Goal: Communication & Community: Answer question/provide support

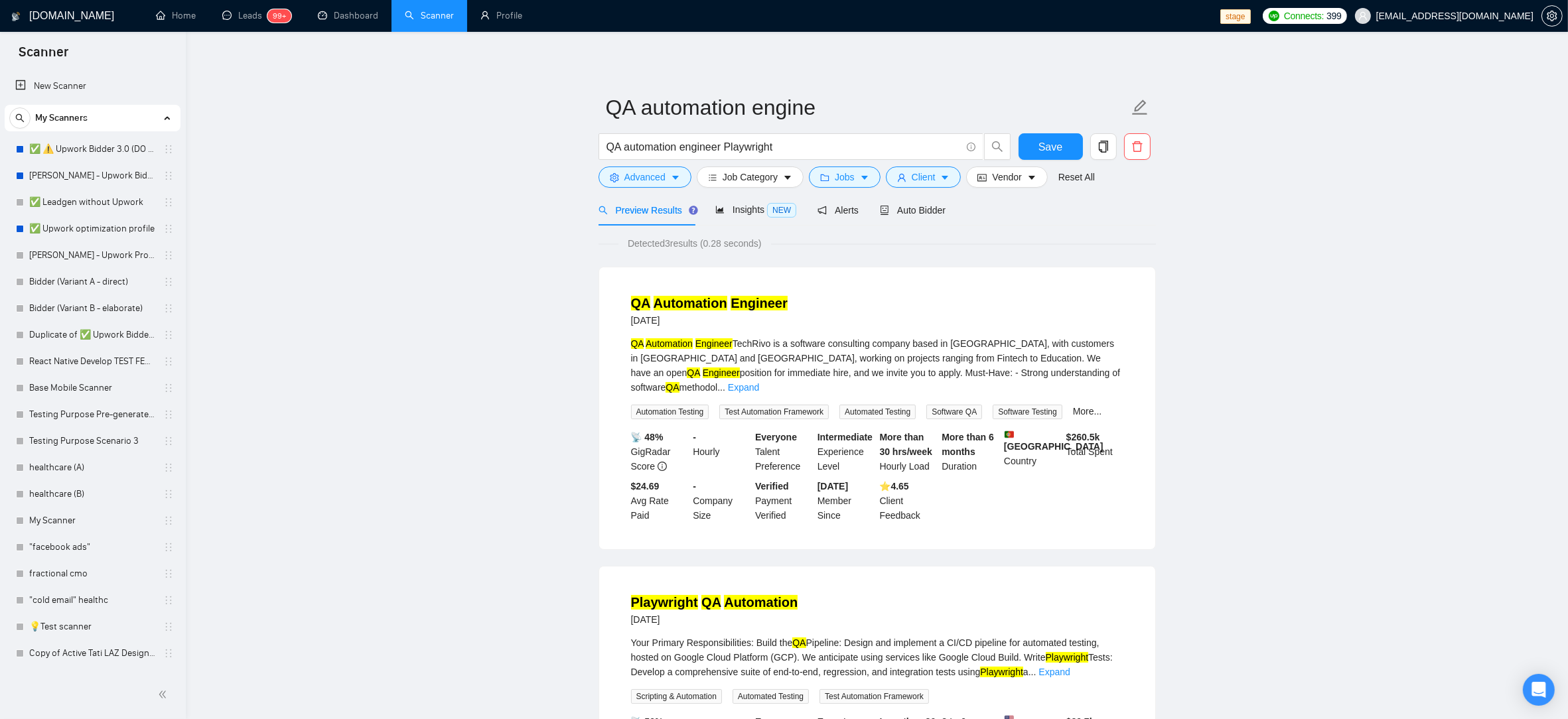
click at [486, 230] on main "QA automation engine QA automation engineer Playwright Save Advanced Job Catego…" at bounding box center [877, 604] width 1340 height 1102
click at [485, 230] on main "QA automation engine QA automation engineer Playwright Save Advanced Job Catego…" at bounding box center [877, 604] width 1340 height 1102
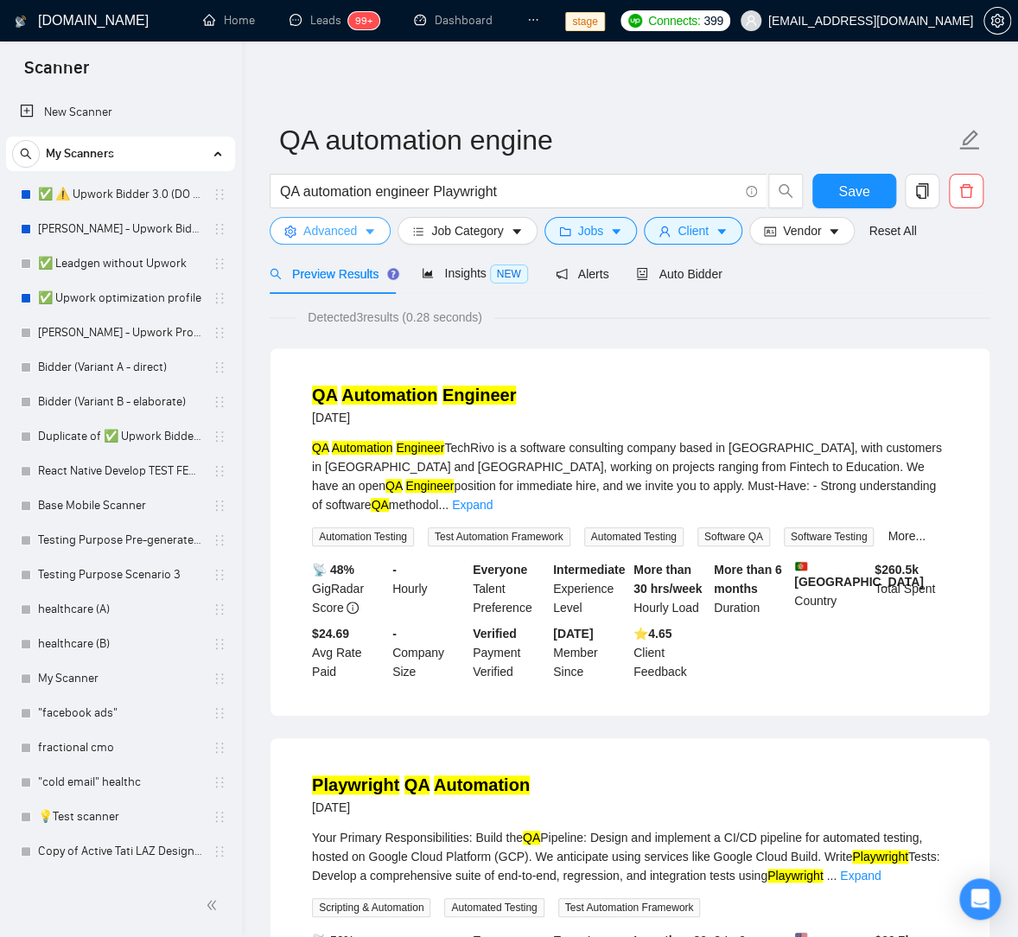
click at [352, 221] on span "Advanced" at bounding box center [330, 230] width 54 height 19
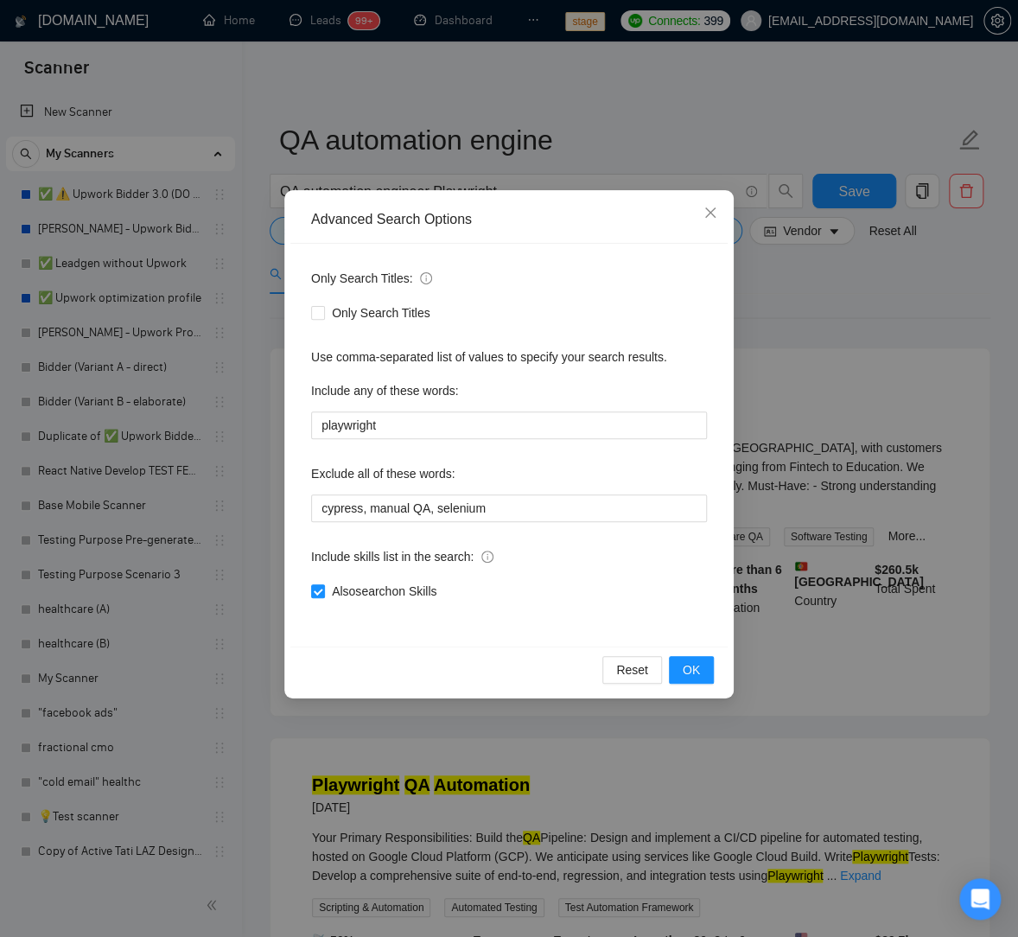
click at [515, 107] on div "Advanced Search Options Only Search Titles: Only Search Titles Use comma-separa…" at bounding box center [509, 468] width 1018 height 937
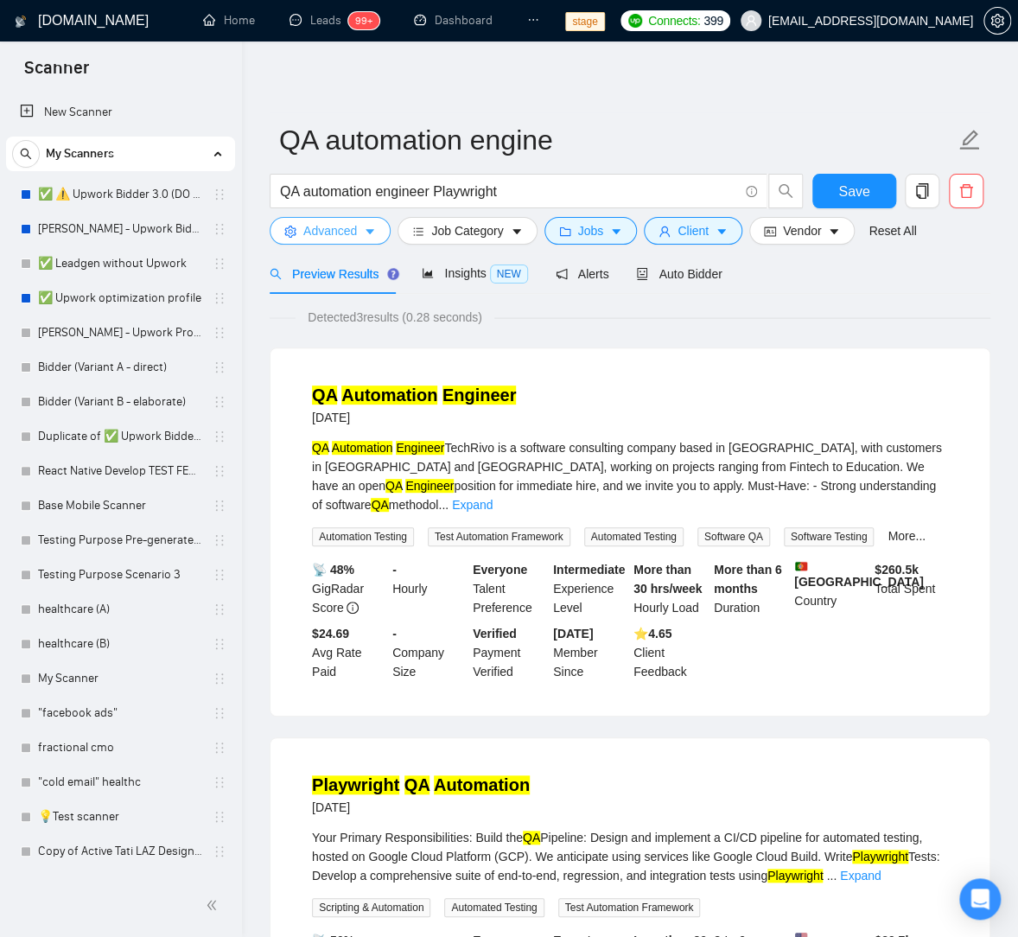
click at [338, 236] on span "Advanced" at bounding box center [330, 230] width 54 height 19
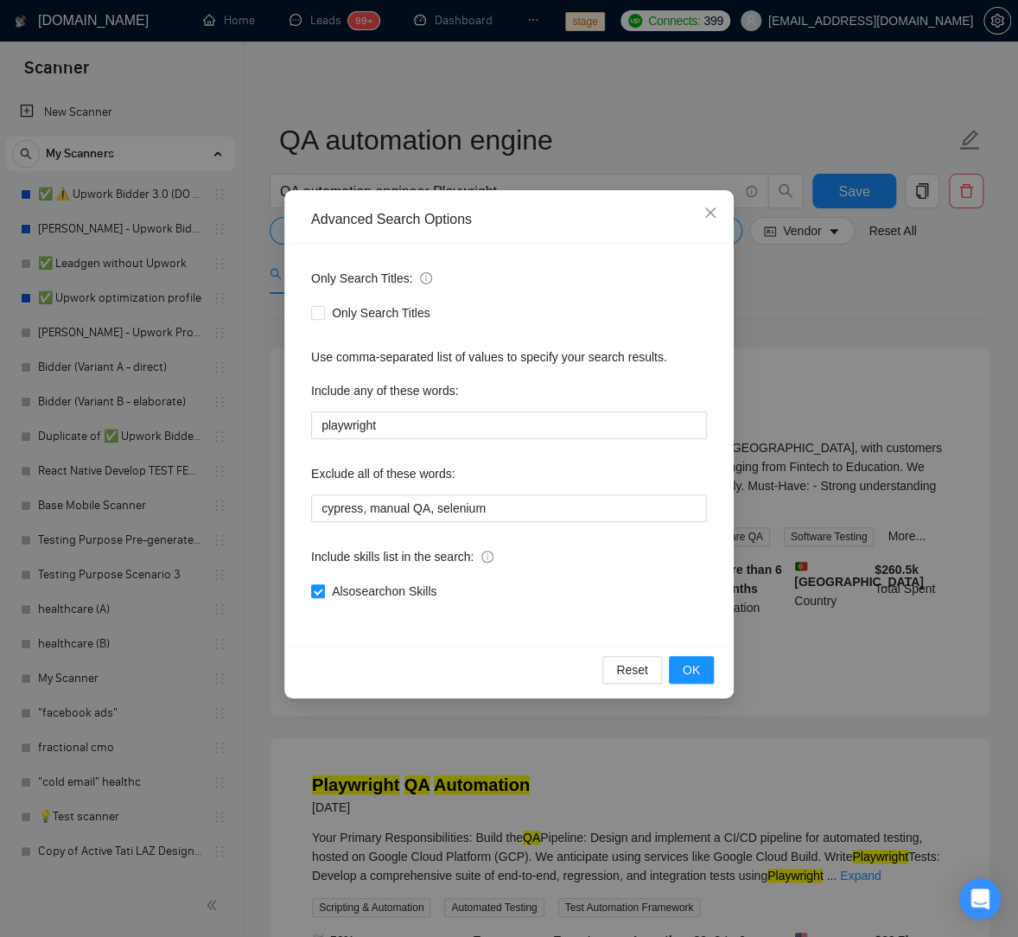
click at [580, 203] on div "Advanced Search Options" at bounding box center [508, 220] width 437 height 48
click at [582, 176] on div "Advanced Search Options Only Search Titles: Only Search Titles Use comma-separa…" at bounding box center [509, 468] width 1018 height 937
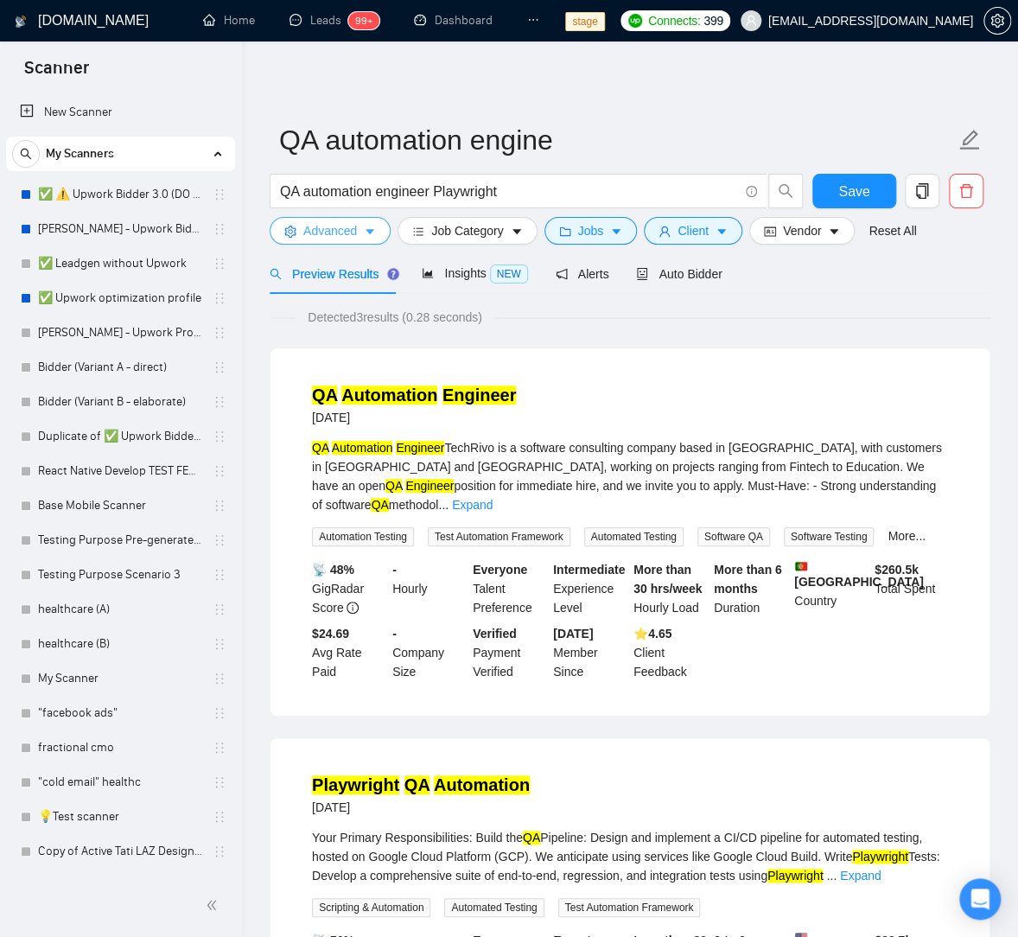
click at [354, 232] on span "Advanced" at bounding box center [330, 230] width 54 height 19
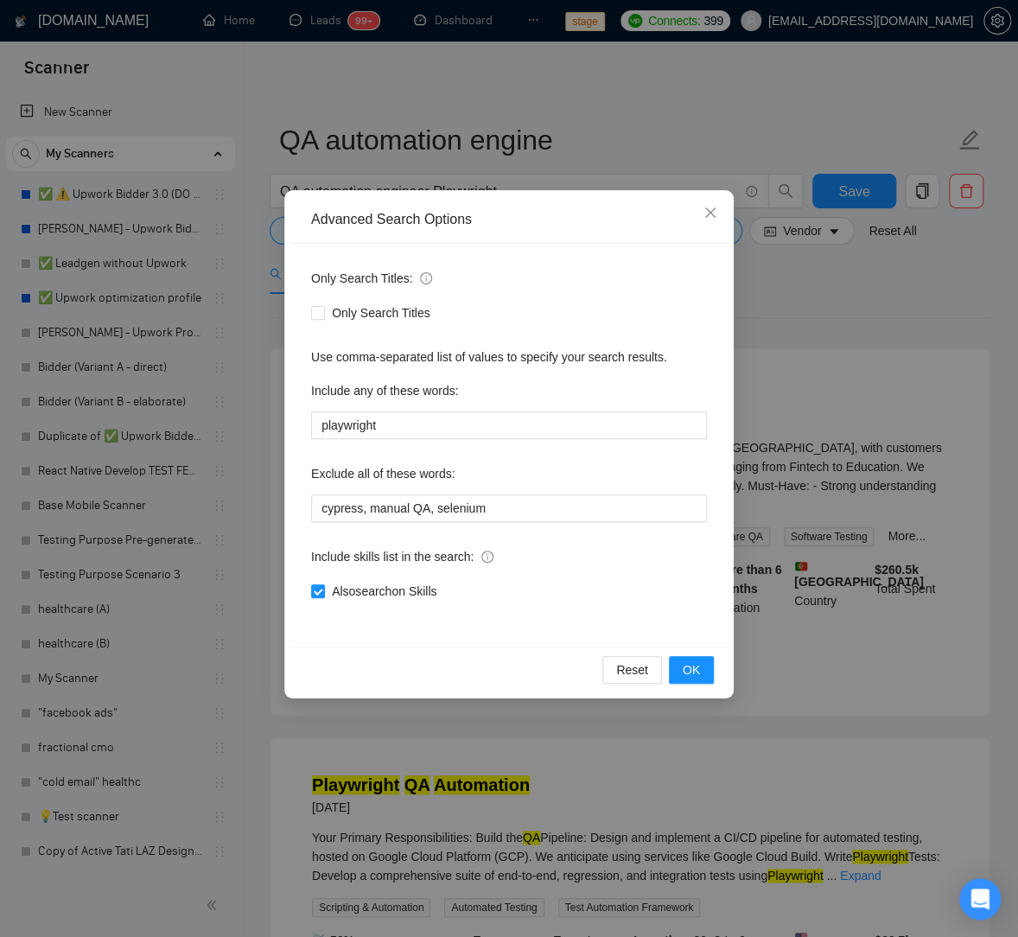
click at [854, 417] on div "Advanced Search Options Only Search Titles: Only Search Titles Use comma-separa…" at bounding box center [509, 468] width 1018 height 937
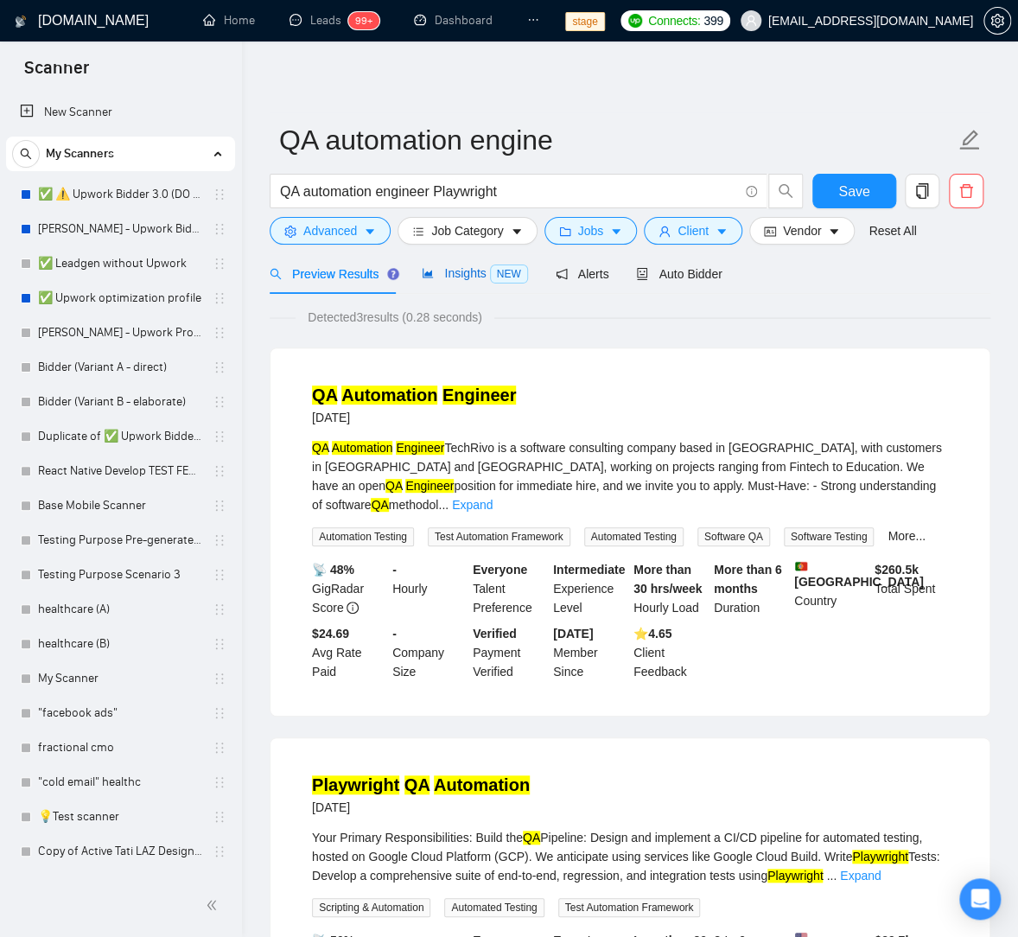
click at [444, 266] on span "Insights NEW" at bounding box center [474, 273] width 105 height 14
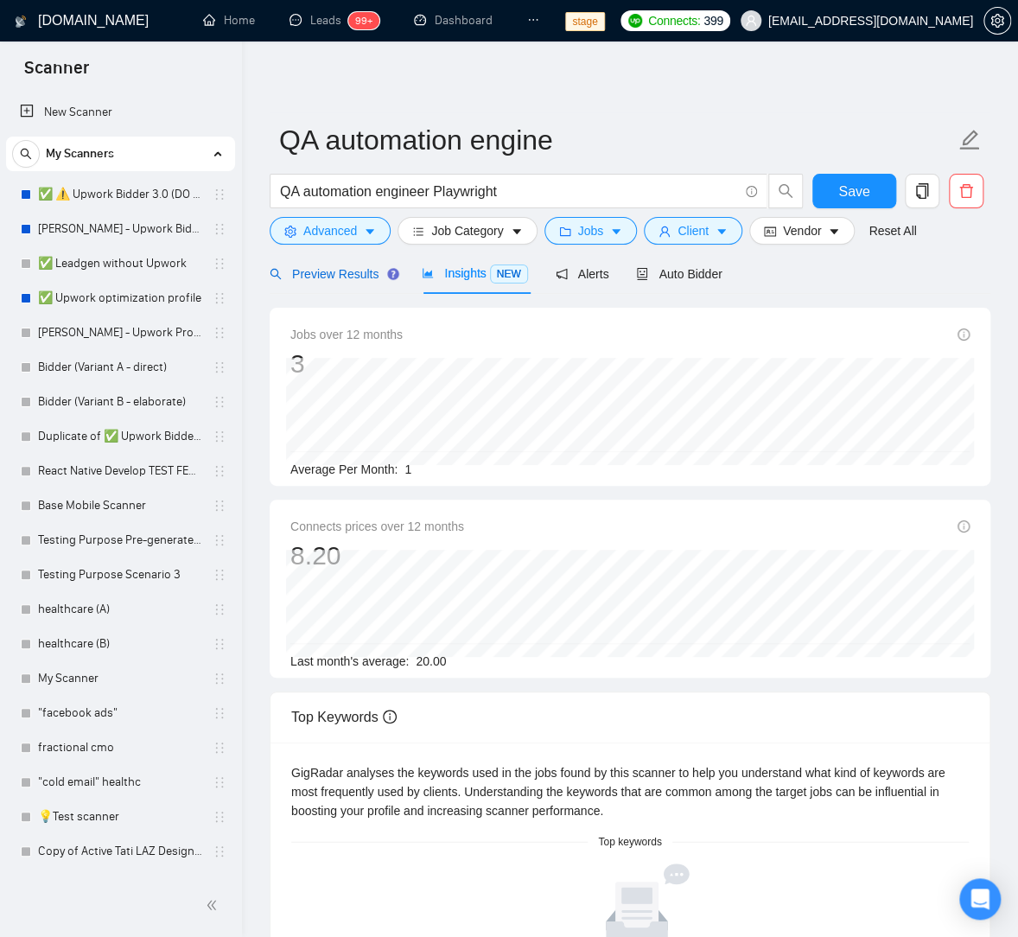
click at [320, 277] on span "Preview Results" at bounding box center [332, 274] width 124 height 14
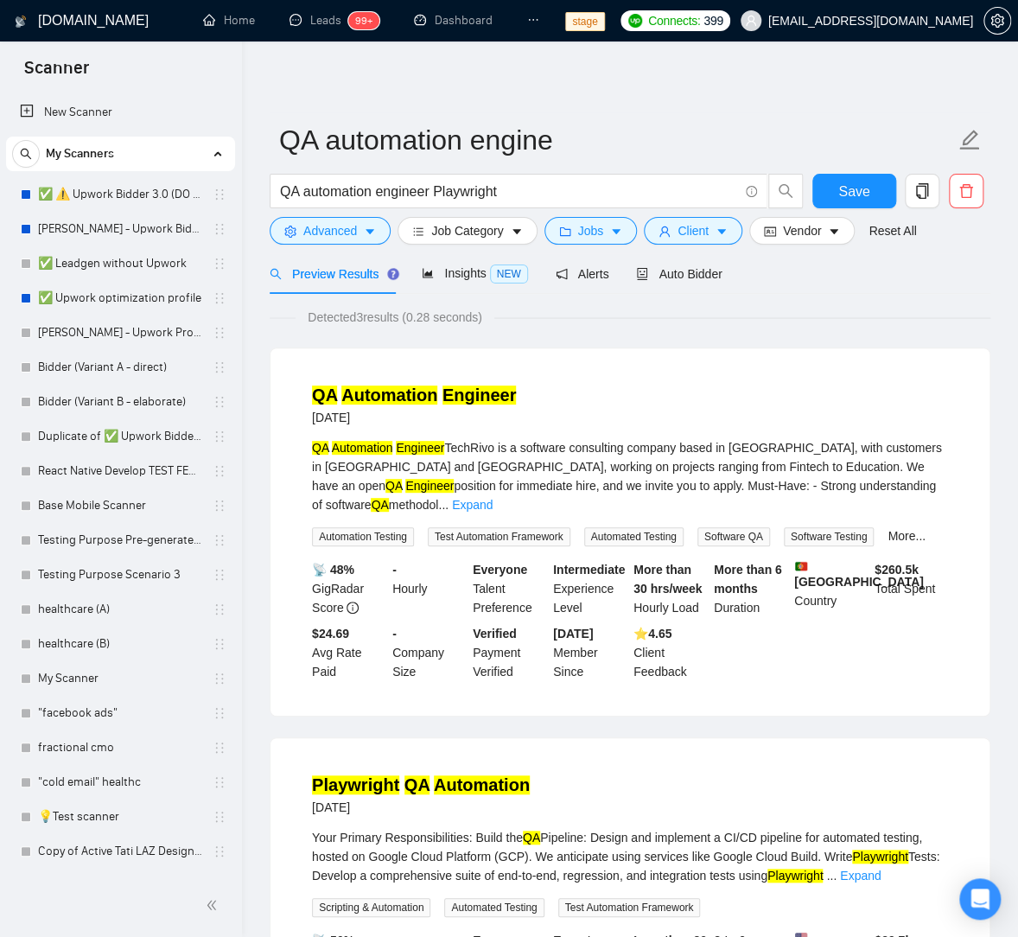
click at [667, 324] on div "Detected 3 results (0.28 seconds)" at bounding box center [630, 317] width 721 height 19
click at [357, 242] on button "Advanced" at bounding box center [330, 231] width 121 height 28
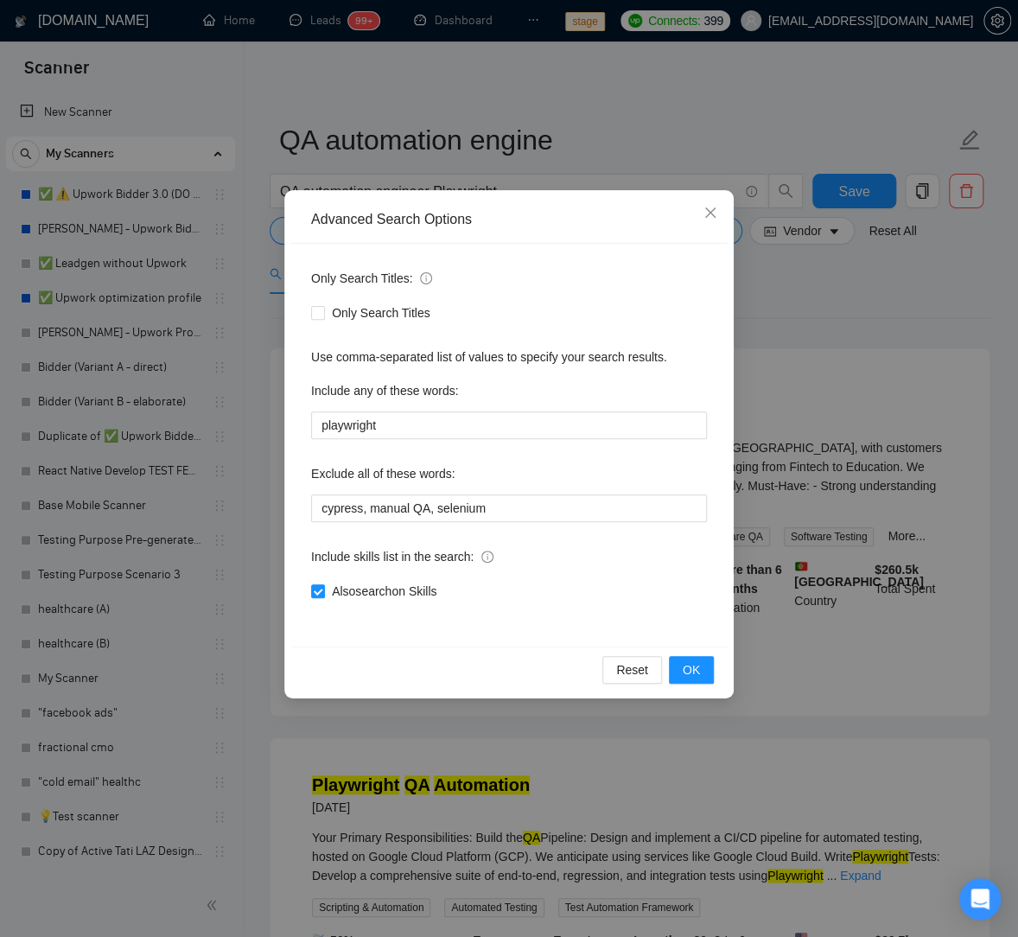
drag, startPoint x: 849, startPoint y: 335, endPoint x: 818, endPoint y: 324, distance: 32.3
click at [848, 335] on div "Advanced Search Options Only Search Titles: Only Search Titles Use comma-separa…" at bounding box center [509, 468] width 1018 height 937
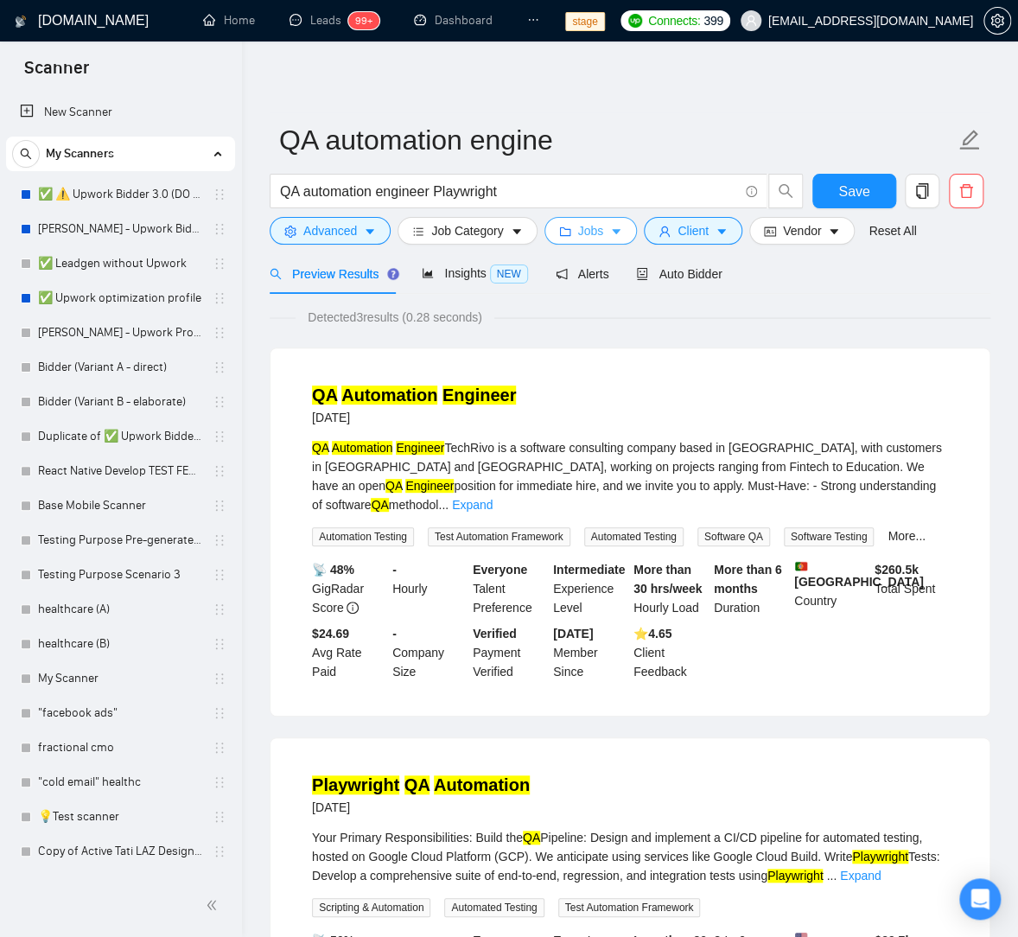
click at [611, 234] on button "Jobs" at bounding box center [591, 231] width 93 height 28
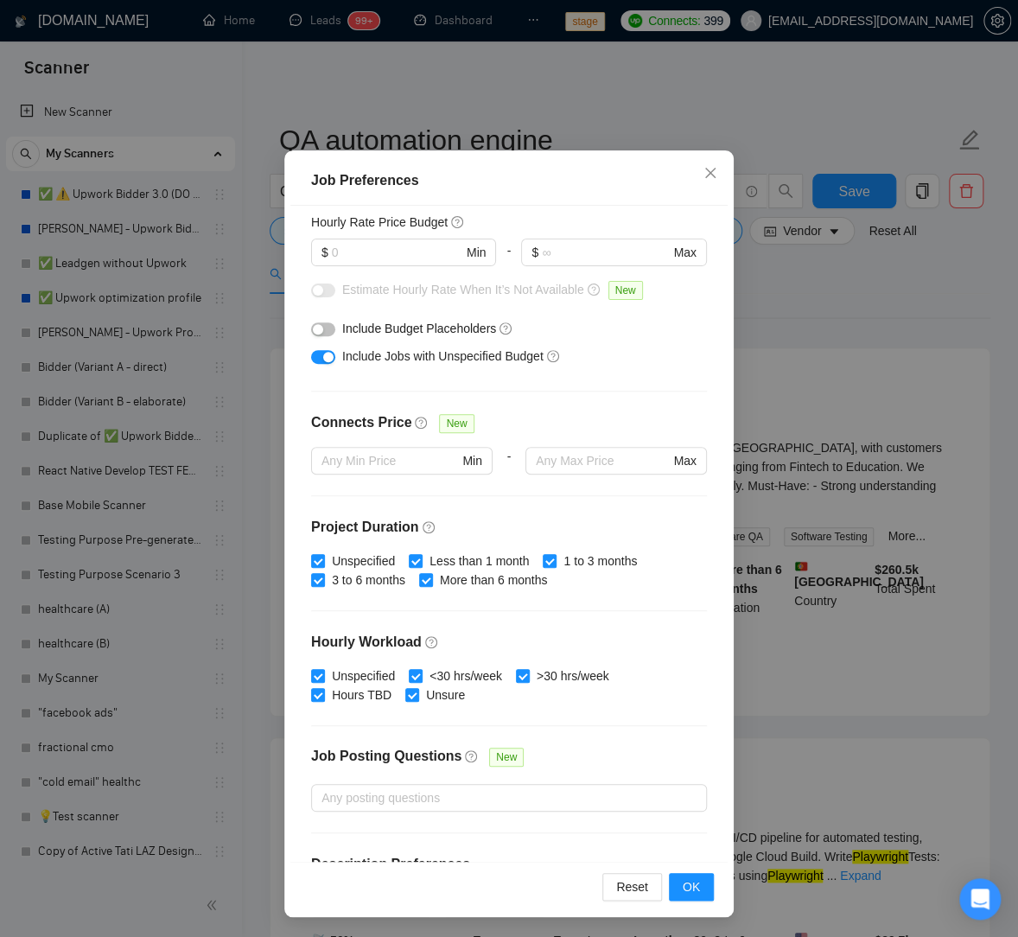
scroll to position [318, 0]
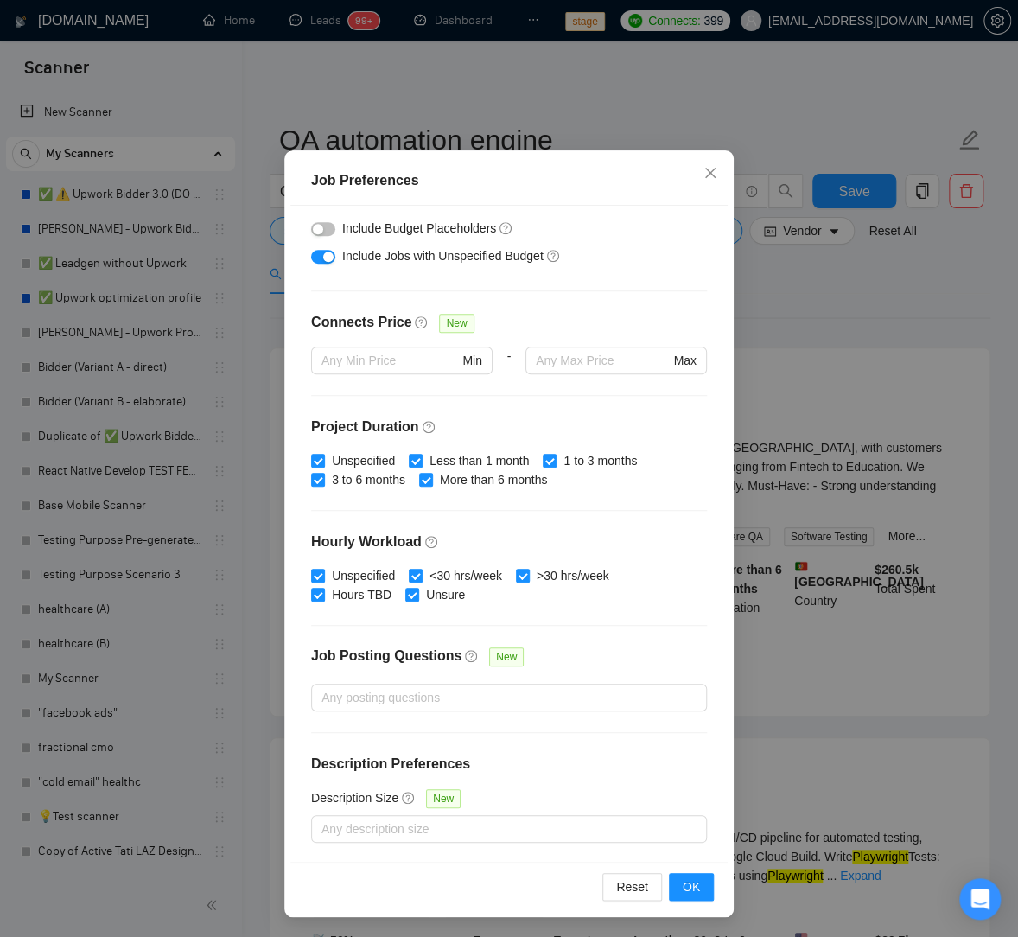
click at [905, 604] on div "Job Preferences Budget Project Type All Fixed Price Hourly Rate Fixed Price Bud…" at bounding box center [509, 468] width 1018 height 937
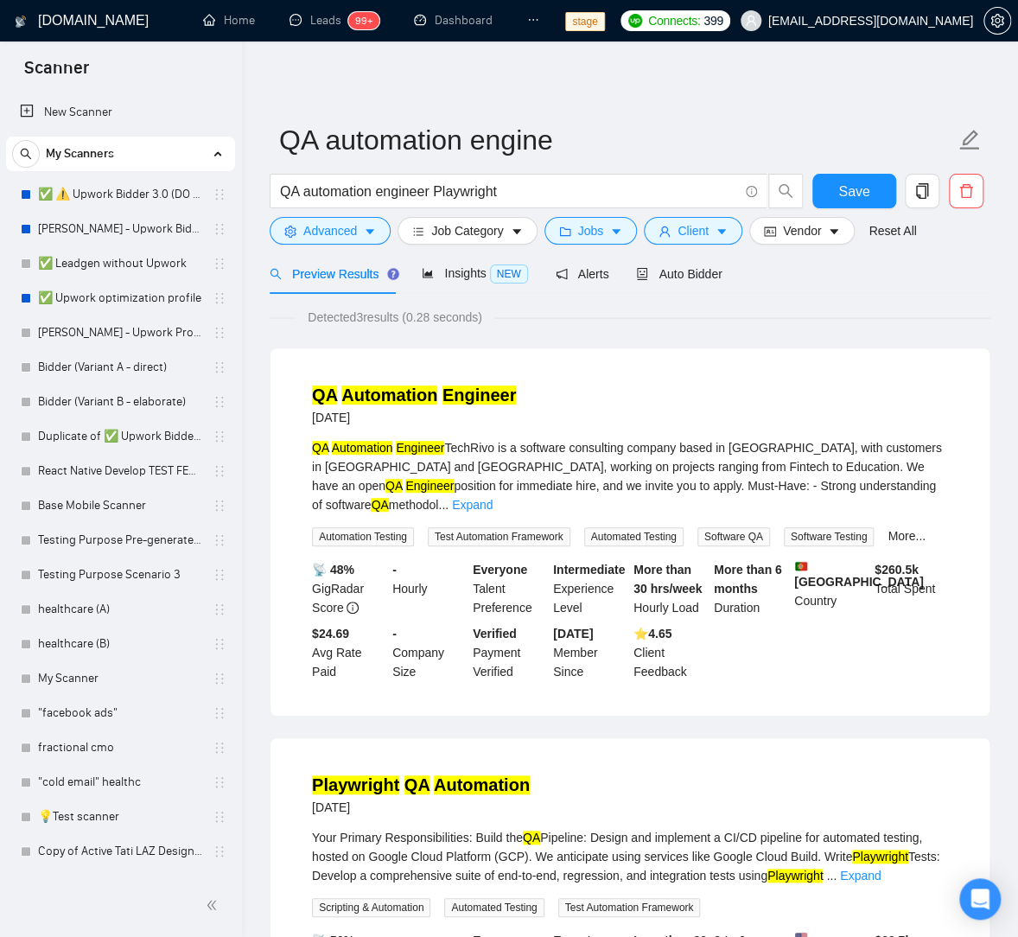
scroll to position [0, 0]
click at [709, 239] on span "Client" at bounding box center [693, 230] width 31 height 19
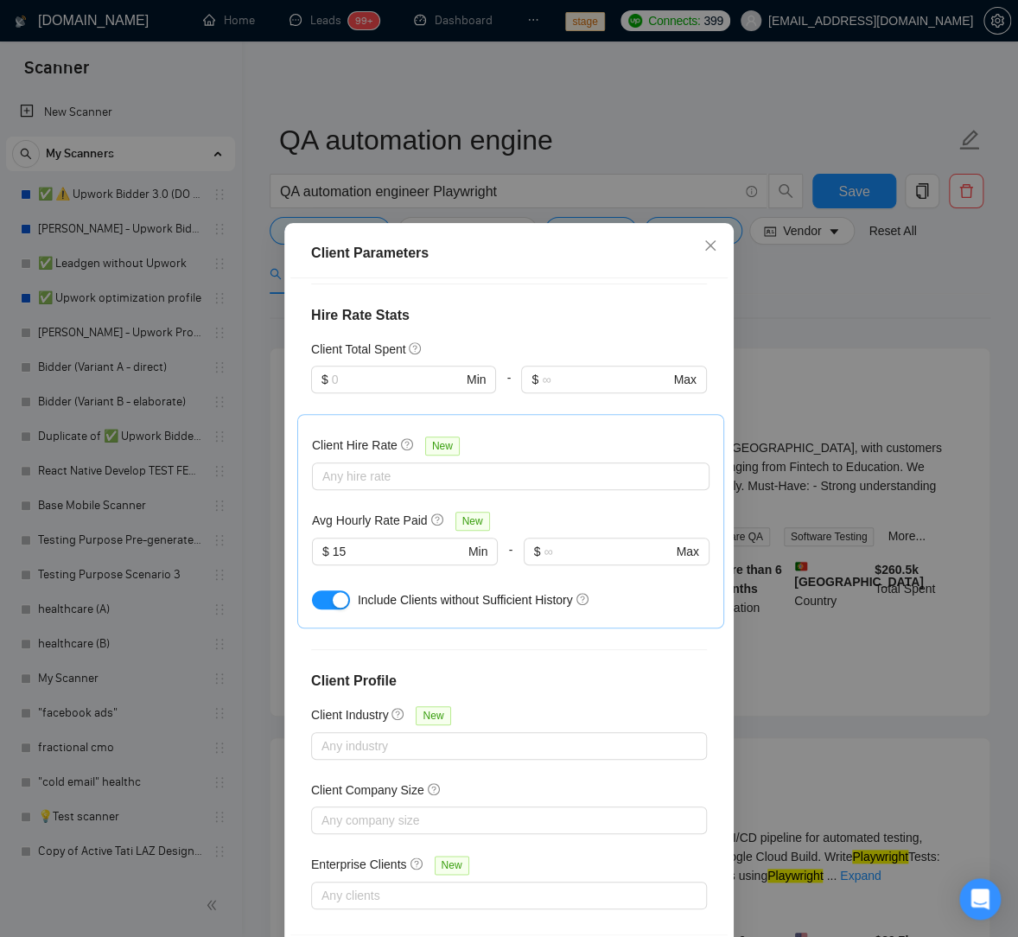
scroll to position [73, 0]
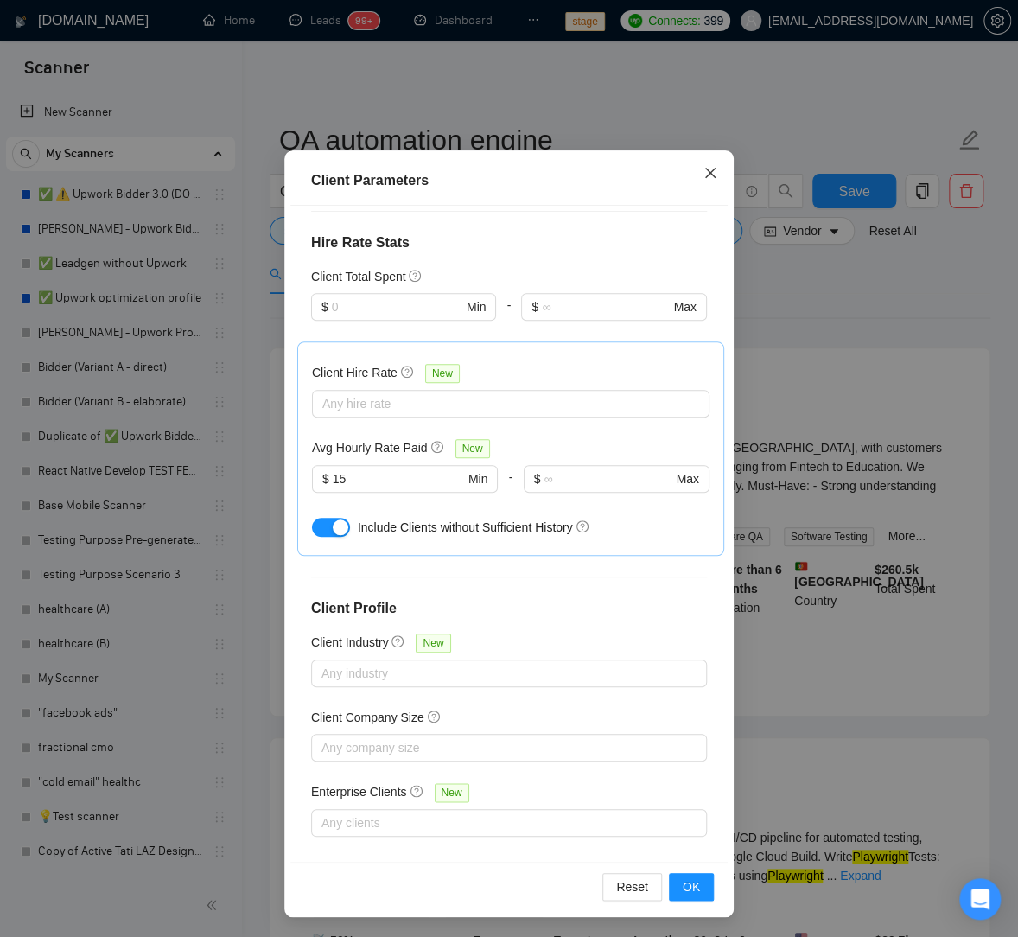
click at [712, 172] on icon "close" at bounding box center [711, 173] width 14 height 14
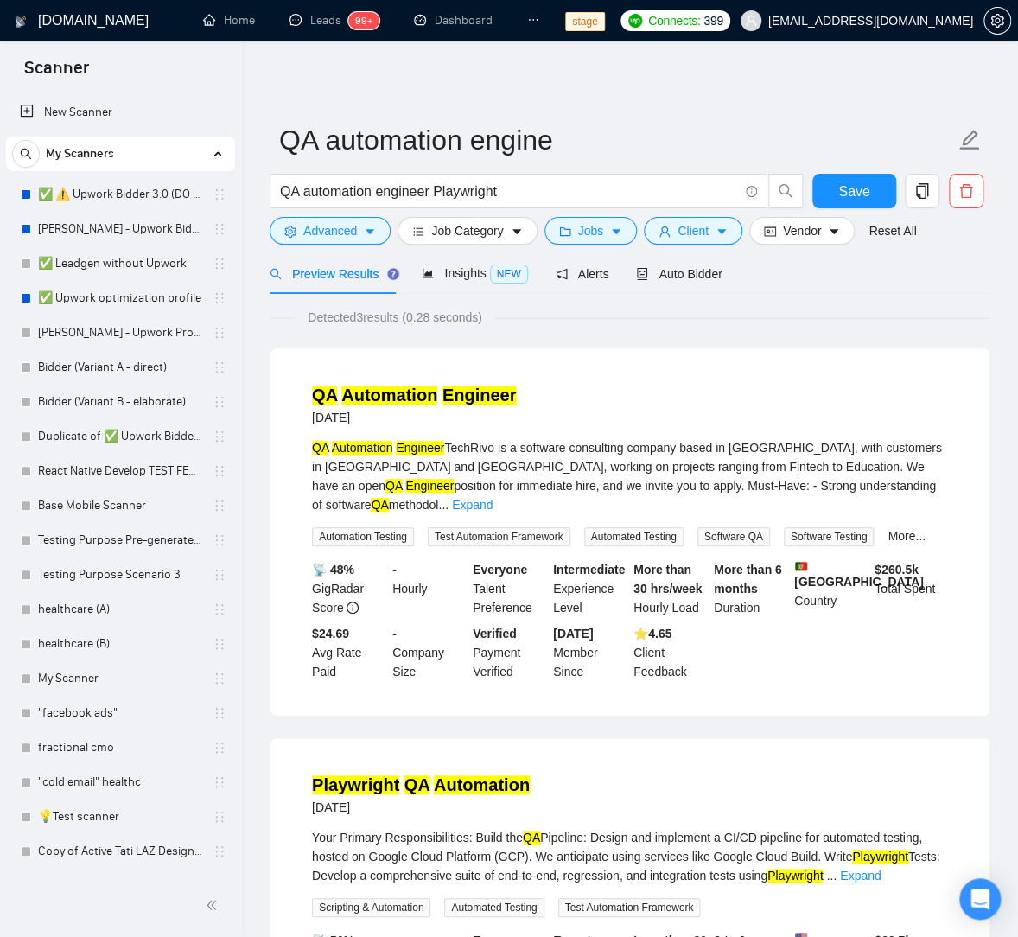
scroll to position [0, 0]
click at [346, 26] on link "Leads 99+" at bounding box center [335, 20] width 90 height 15
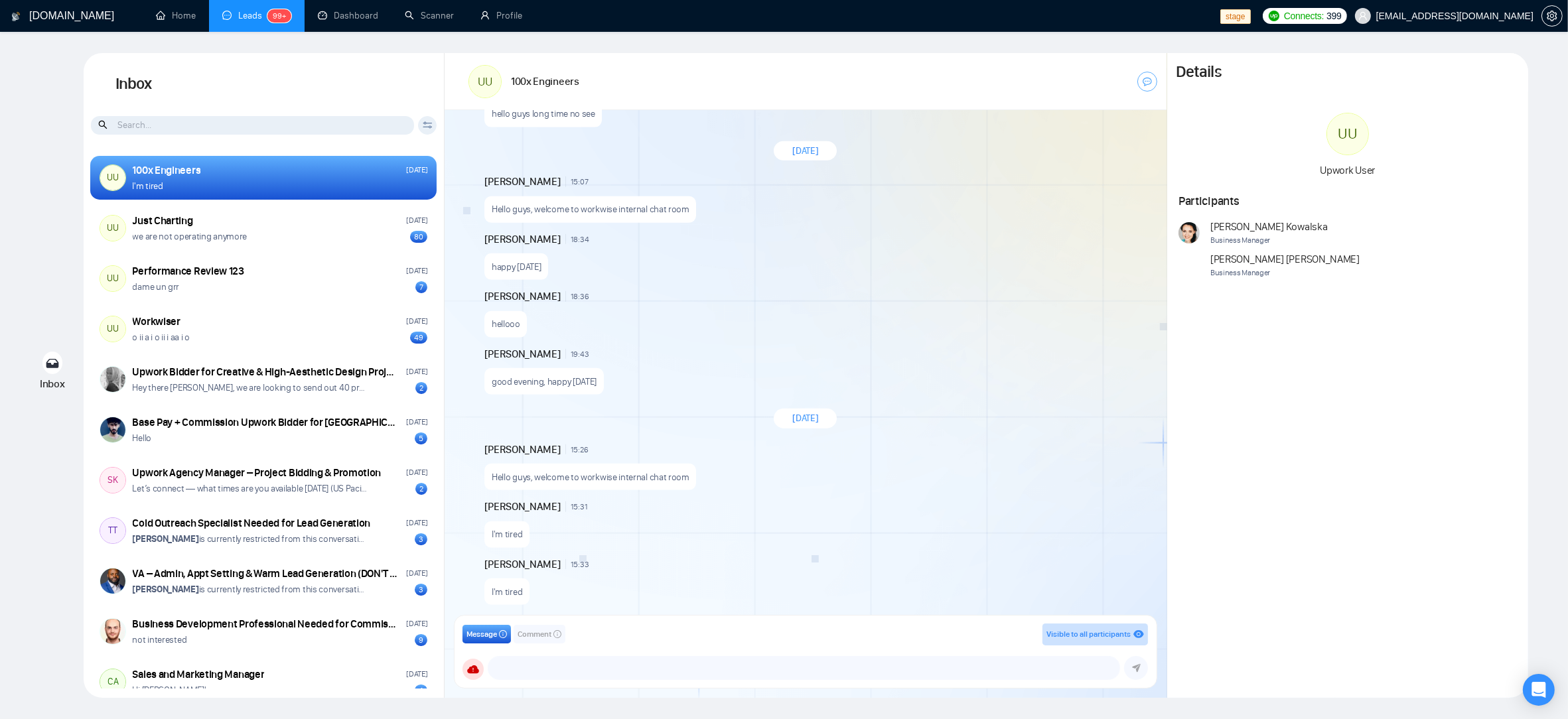
scroll to position [1527, 0]
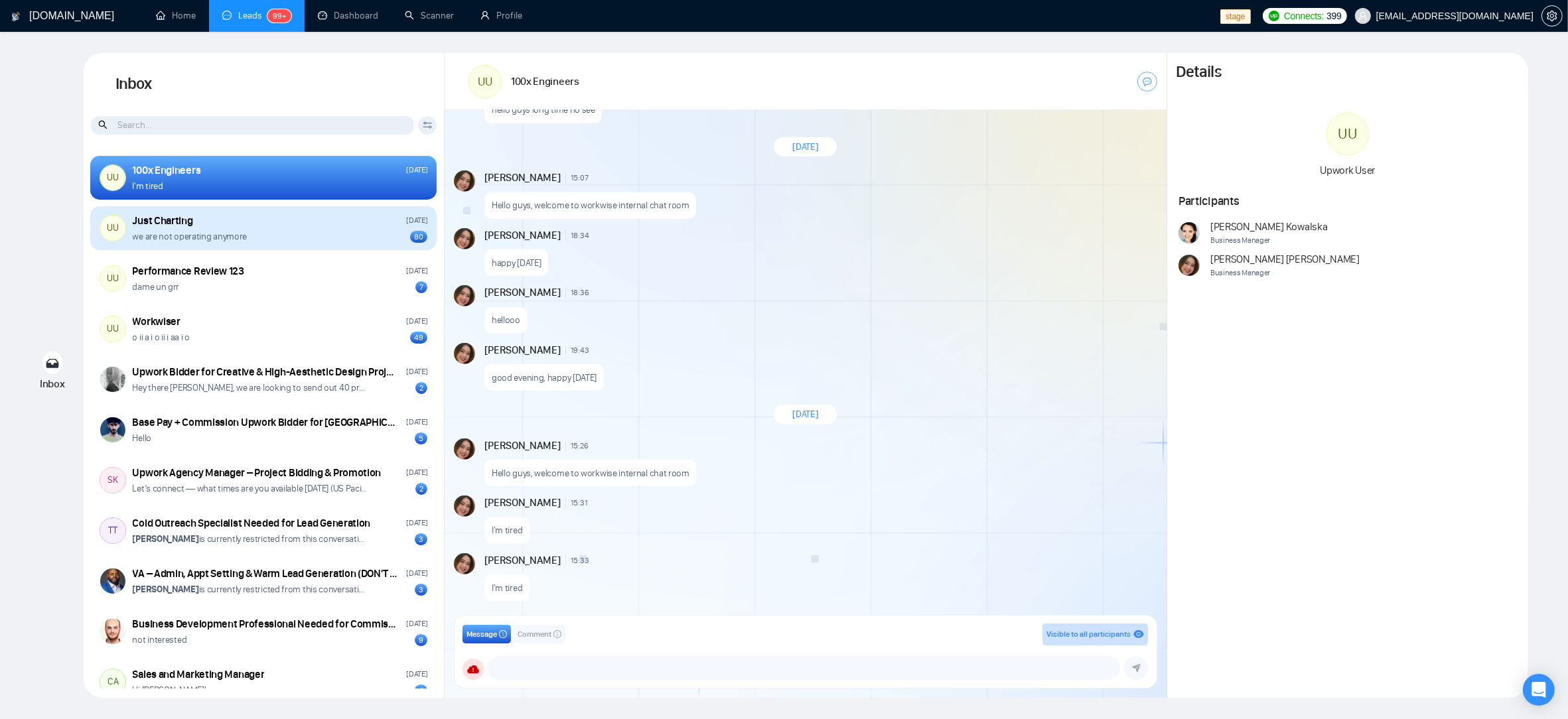
drag, startPoint x: 309, startPoint y: 233, endPoint x: 324, endPoint y: 233, distance: 15.0
click at [309, 233] on div "we are not operating anymore 80" at bounding box center [280, 236] width 296 height 12
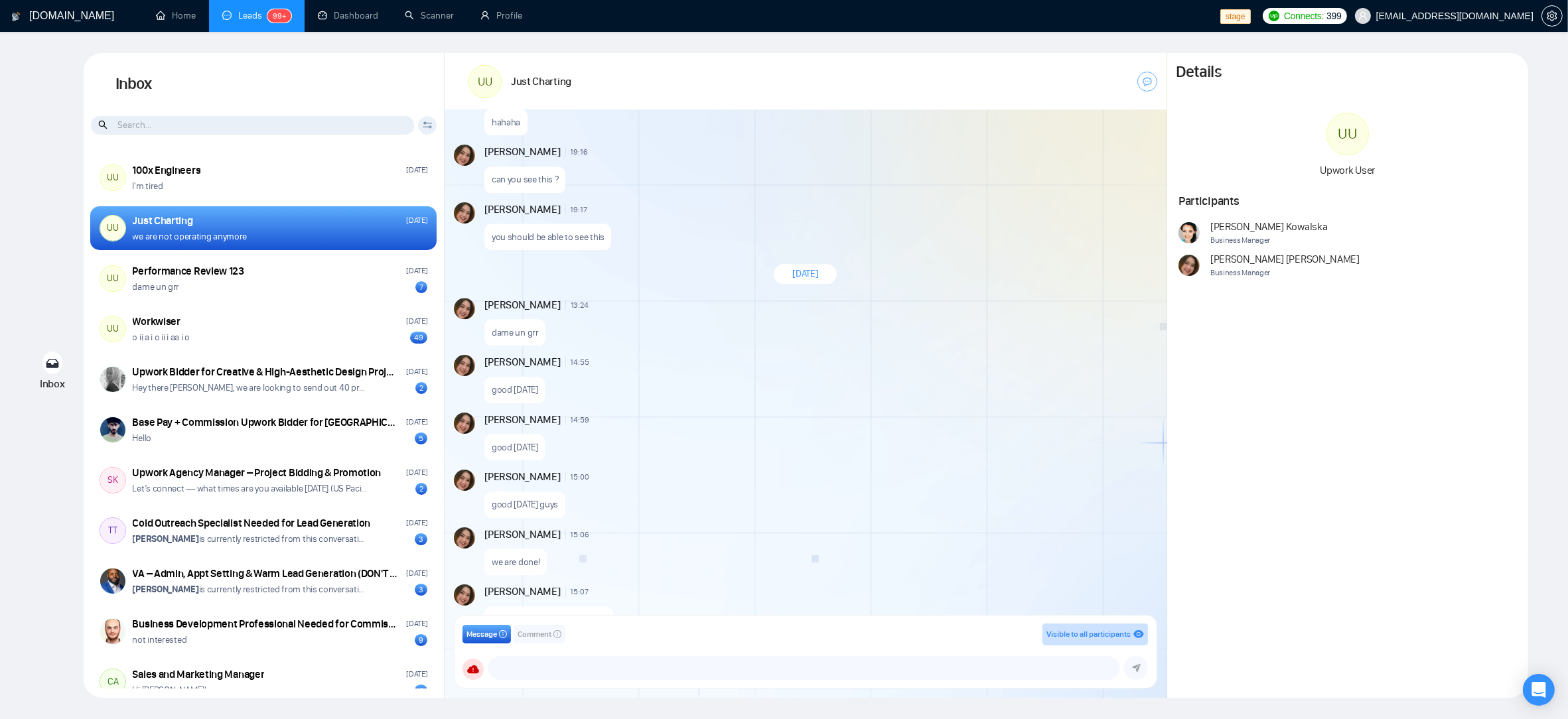
scroll to position [4809, 0]
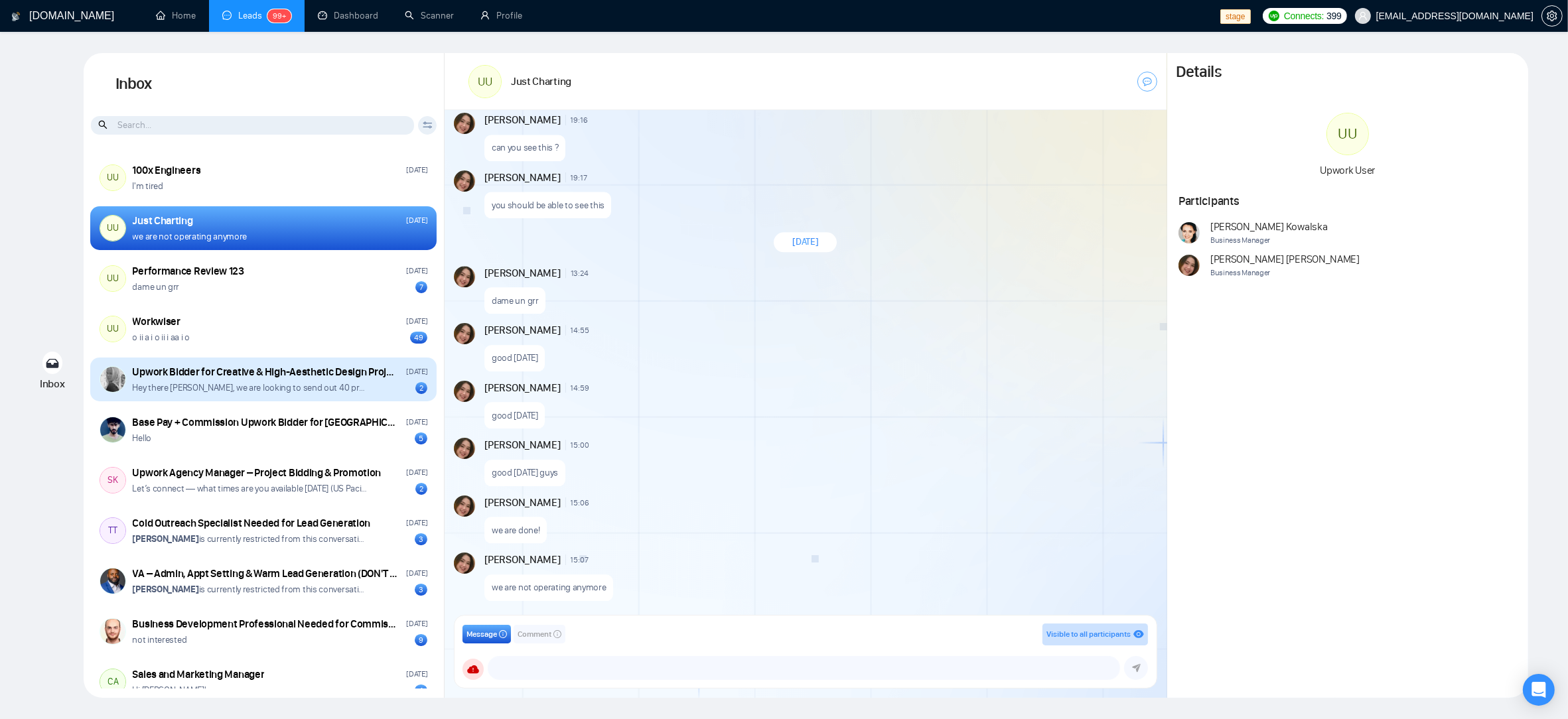
click at [281, 385] on p "Hey there [PERSON_NAME], we are looking to send out 40 proposals the first 2 we…" at bounding box center [251, 388] width 237 height 12
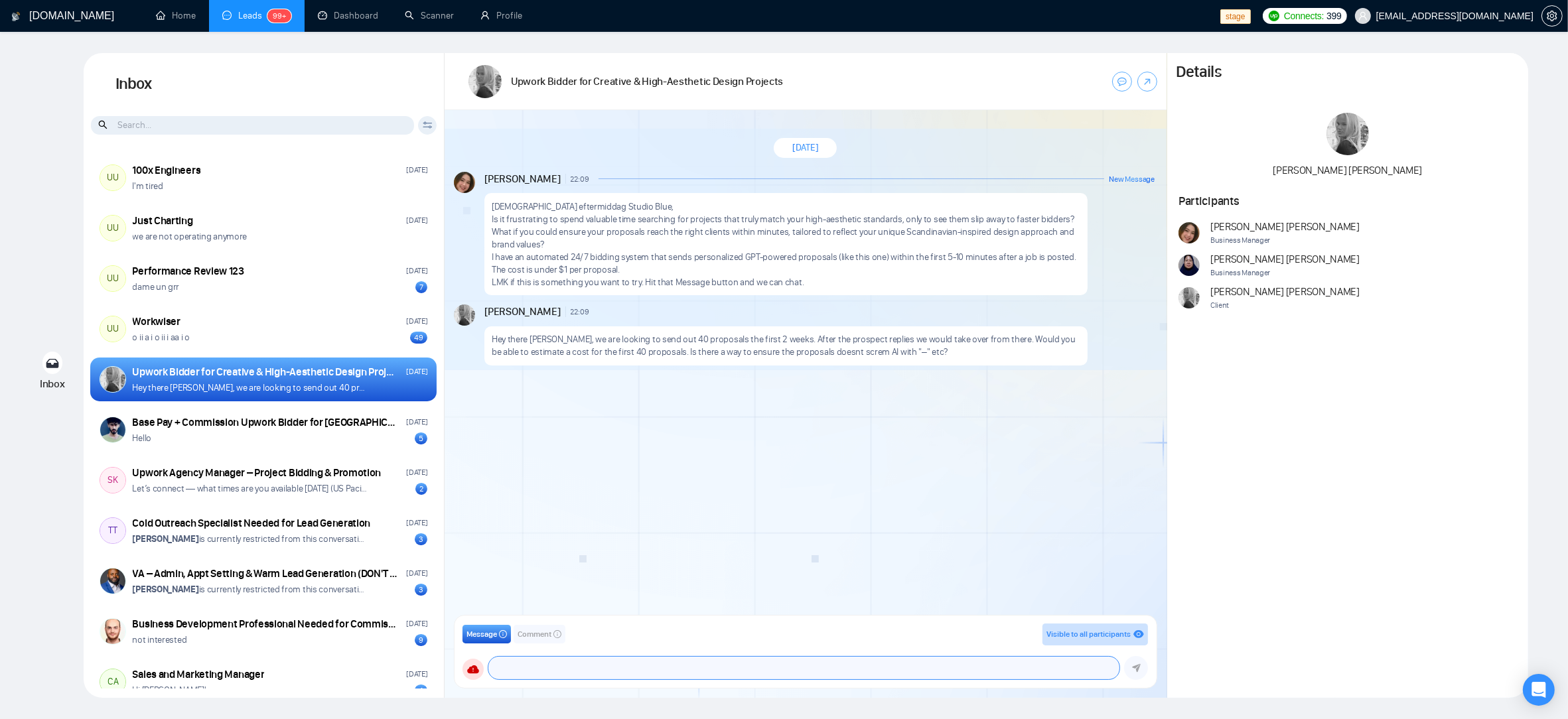
click at [613, 677] on textarea at bounding box center [804, 668] width 632 height 22
click at [752, 453] on div "August 25, 2025 Andrian Marsella 22:09 New Message God eftermiddag Studio Blue,…" at bounding box center [806, 366] width 722 height 513
click at [741, 460] on div "August 25, 2025 Andrian Marsella 22:09 New Message God eftermiddag Studio Blue,…" at bounding box center [806, 366] width 722 height 513
drag, startPoint x: 592, startPoint y: 353, endPoint x: 729, endPoint y: 353, distance: 137.0
click at [728, 353] on p "Hey there [PERSON_NAME], we are looking to send out 40 proposals the first 2 we…" at bounding box center [786, 345] width 589 height 25
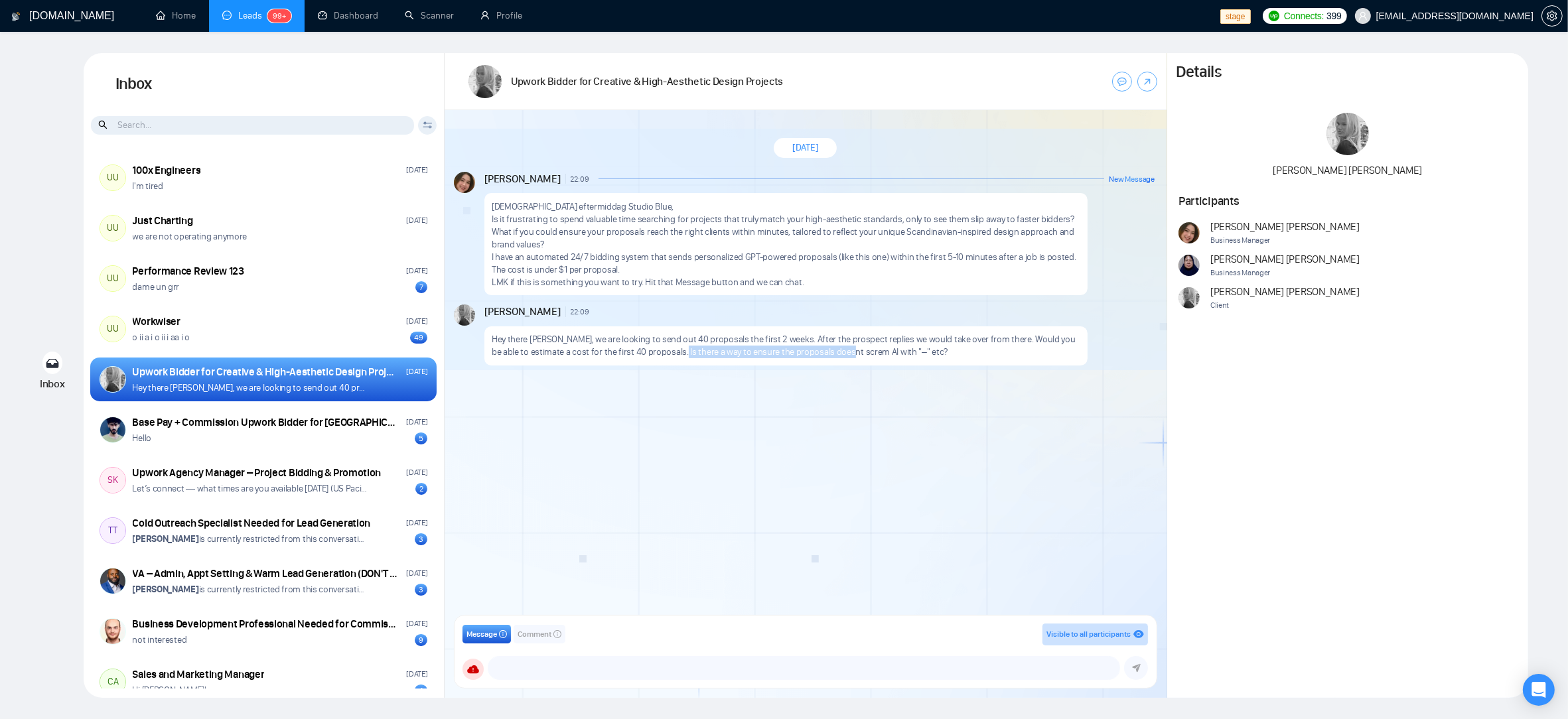
drag, startPoint x: 831, startPoint y: 349, endPoint x: 660, endPoint y: 348, distance: 171.0
click at [662, 348] on p "Hey there [PERSON_NAME], we are looking to send out 40 proposals the first 2 we…" at bounding box center [786, 345] width 589 height 25
click at [764, 445] on div "August 25, 2025 Andrian Marsella 22:09 New Message God eftermiddag Studio Blue,…" at bounding box center [806, 366] width 722 height 513
click at [521, 669] on textarea at bounding box center [804, 668] width 632 height 22
type textarea "Hey Ellen, did my proposal"
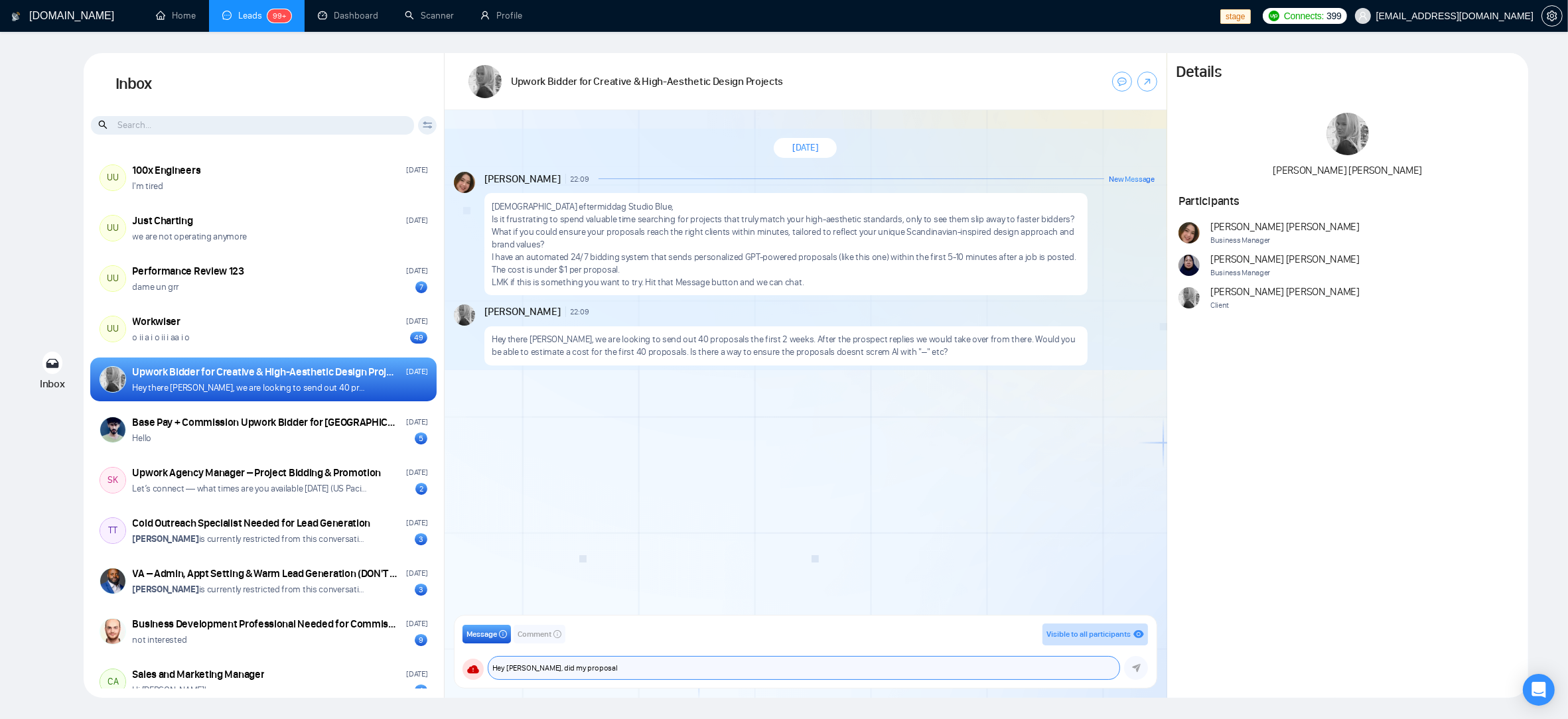
type textarea "Hey Ellen, did my proposal"
click at [661, 519] on div "August 25, 2025 Andrian Marsella 22:09 New Message God eftermiddag Studio Blue,…" at bounding box center [806, 366] width 722 height 513
click at [586, 662] on textarea "Hey Ellen, did my proposal" at bounding box center [804, 668] width 632 height 22
click at [702, 453] on div "August 25, 2025 Andrian Marsella 22:09 New Message God eftermiddag Studio Blue,…" at bounding box center [806, 366] width 722 height 513
click at [1285, 469] on div "Details Ellen Holmsten Participants Andrian Marsella Business Manager Naswati N…" at bounding box center [1348, 375] width 361 height 645
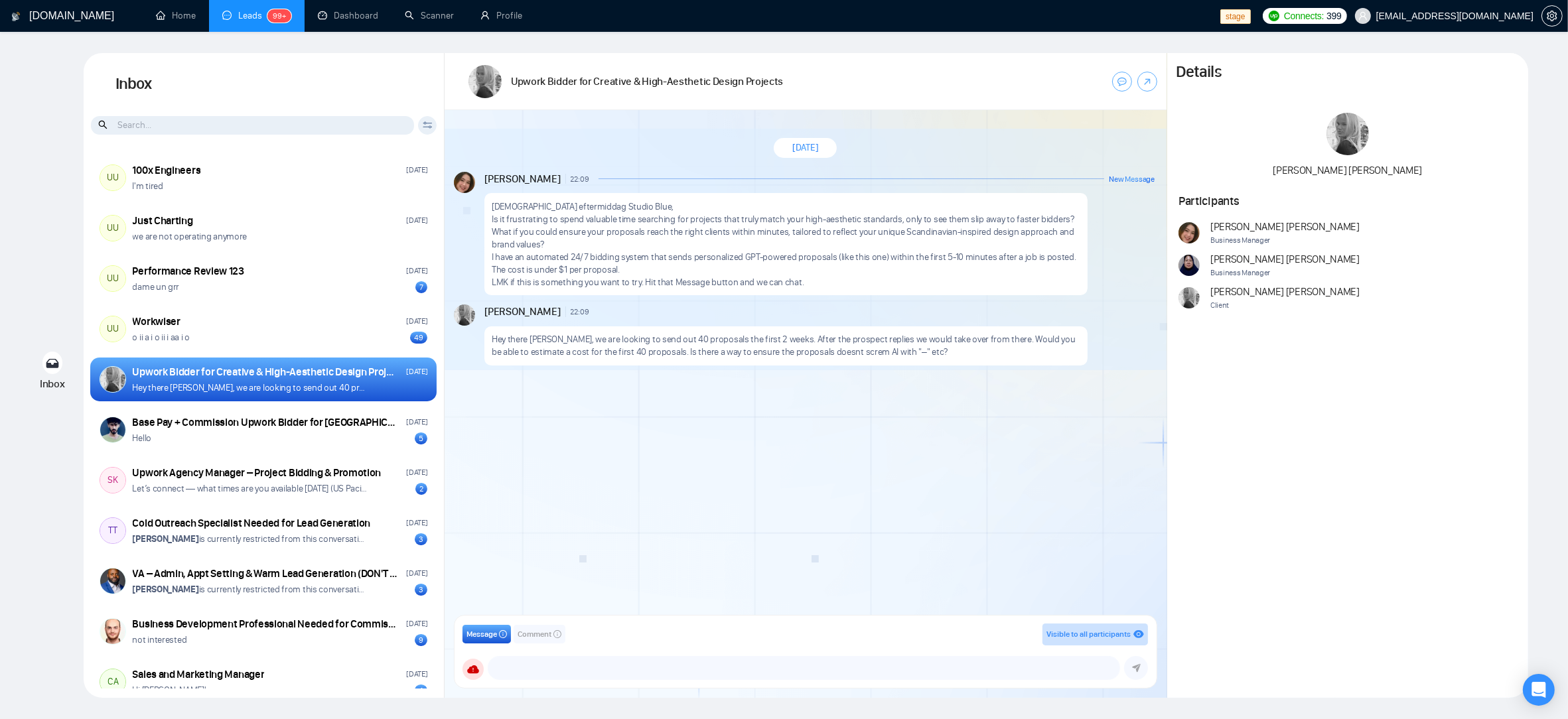
click at [689, 541] on div "August 25, 2025 Andrian Marsella 22:09 New Message God eftermiddag Studio Blue,…" at bounding box center [806, 366] width 722 height 513
click at [561, 637] on icon "info-circle" at bounding box center [557, 634] width 8 height 8
click at [551, 672] on textarea at bounding box center [791, 668] width 657 height 22
type textarea "T"
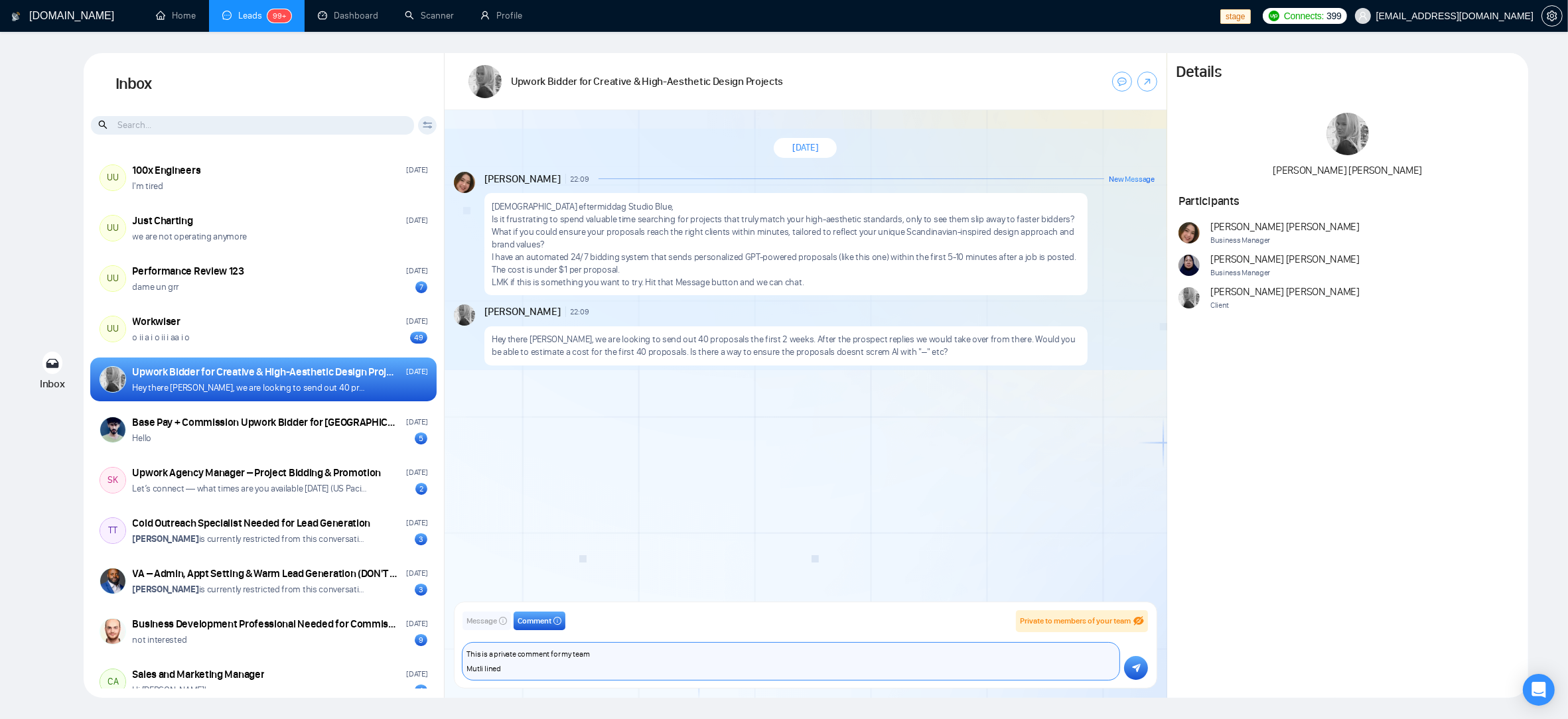
click at [643, 667] on textarea "This is a private comment for my team Mutli lined" at bounding box center [791, 661] width 657 height 37
type textarea "This is a private comment for my team Mutli lined Hotkeys not working"
click at [1140, 669] on icon "submit" at bounding box center [1136, 668] width 8 height 9
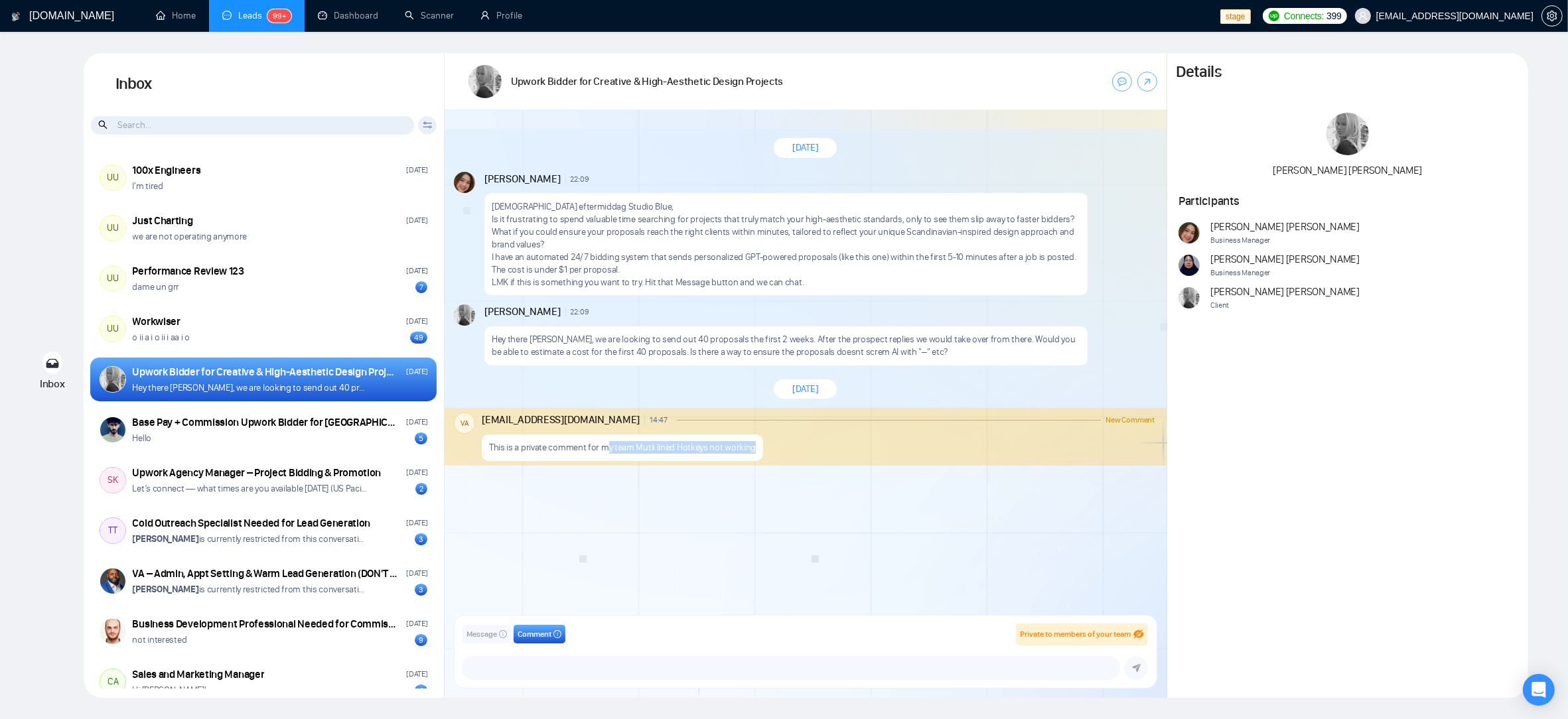
drag, startPoint x: 607, startPoint y: 442, endPoint x: 766, endPoint y: 454, distance: 159.5
click at [767, 447] on div "This is a private comment for my team Mutli lined Hotkeys not working" at bounding box center [818, 444] width 673 height 34
click at [810, 445] on div "This is a private comment for my team Mutli lined Hotkeys not working" at bounding box center [818, 444] width 673 height 34
click at [534, 446] on p "This is a private comment for my team Mutli lined Hotkeys not working" at bounding box center [622, 447] width 266 height 12
click at [604, 364] on div "Hey there [PERSON_NAME], we are looking to send out 40 proposals the first 2 we…" at bounding box center [786, 345] width 604 height 39
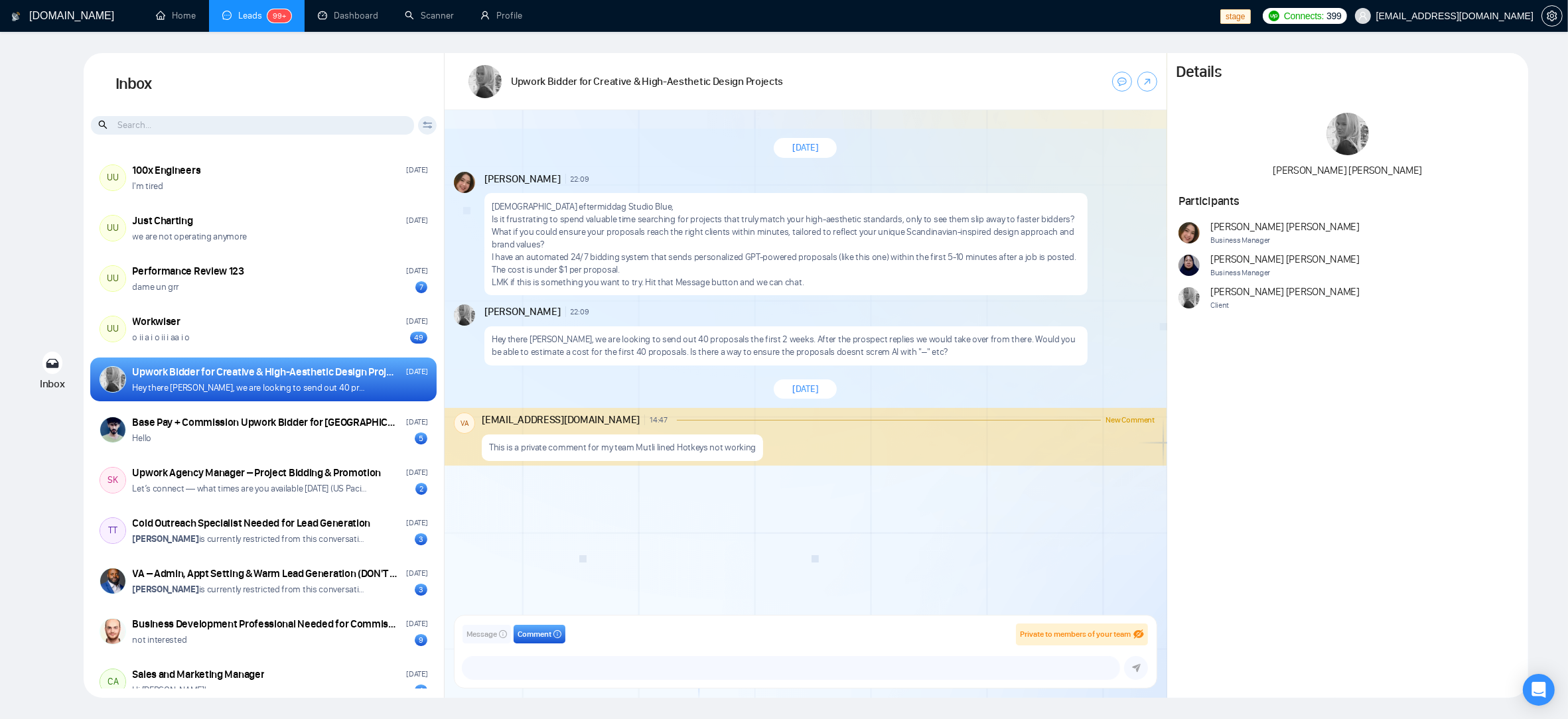
click at [775, 559] on div "[DATE] [PERSON_NAME] 22:09 New Message [DEMOGRAPHIC_DATA] eftermiddag Studio Bl…" at bounding box center [806, 366] width 722 height 513
click at [503, 447] on p "This is a private comment for my team Mutli lined Hotkeys not working" at bounding box center [622, 447] width 266 height 12
click at [255, 378] on div "Upwork Bidder for Creative & High-Aesthetic Design Projects" at bounding box center [266, 371] width 266 height 15
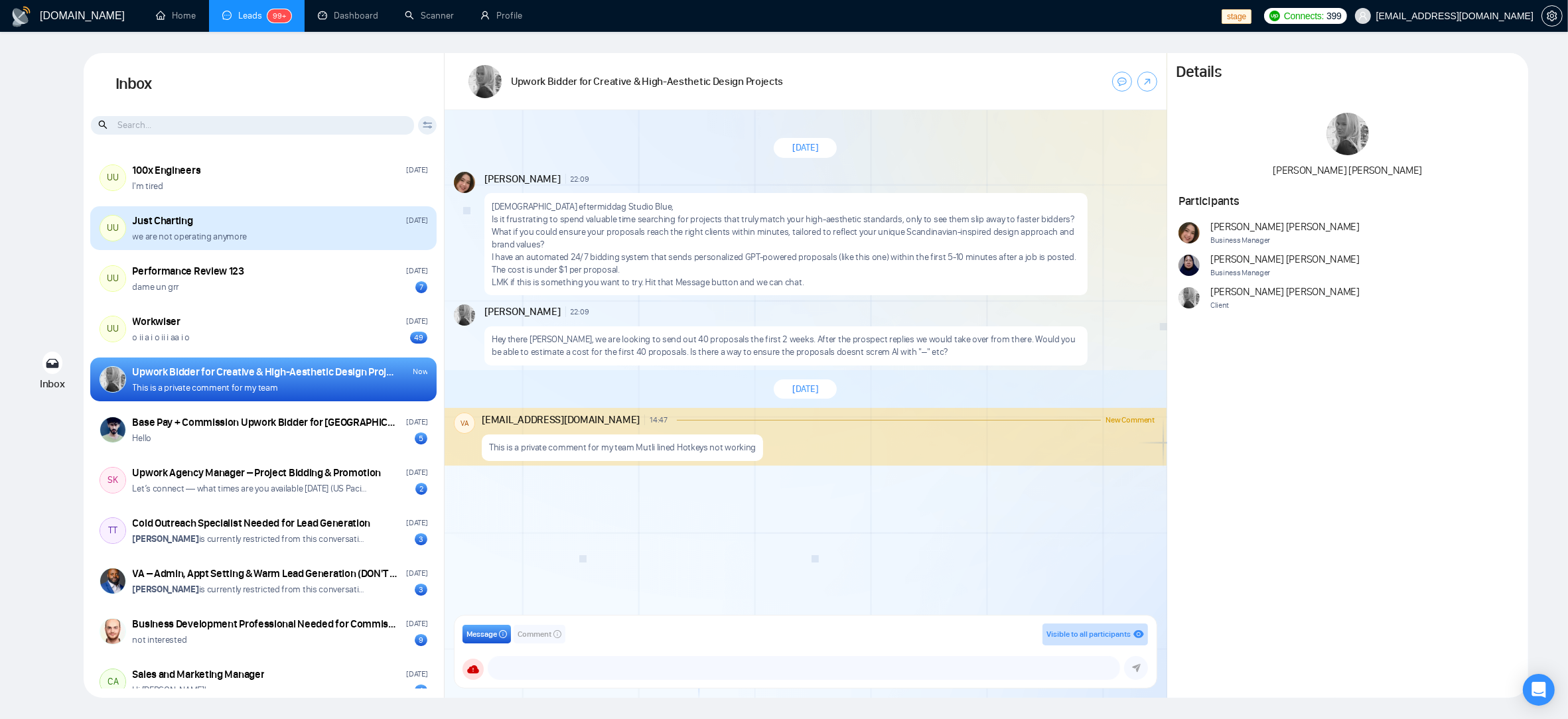
click at [279, 223] on div "Just Charting Wednesday" at bounding box center [280, 220] width 296 height 15
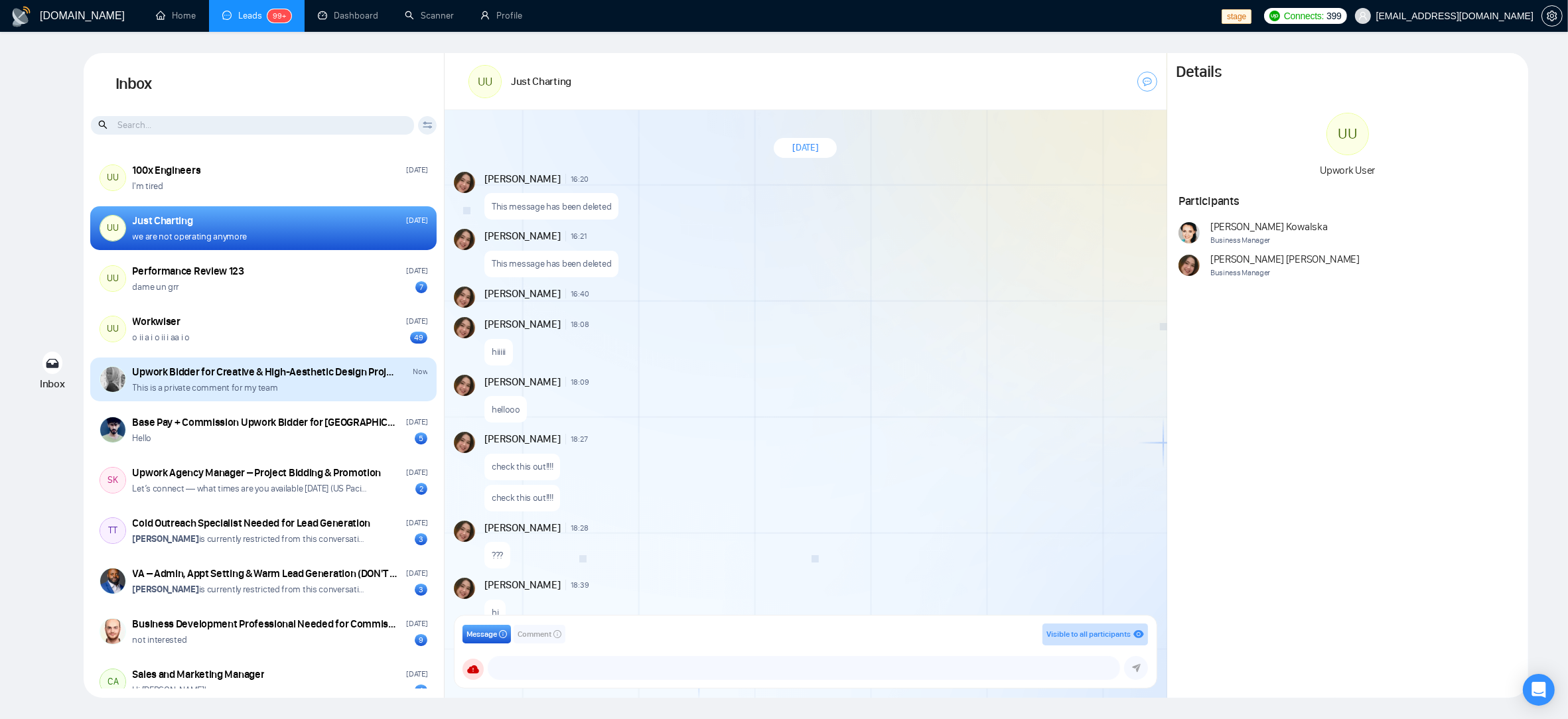
scroll to position [751, 0]
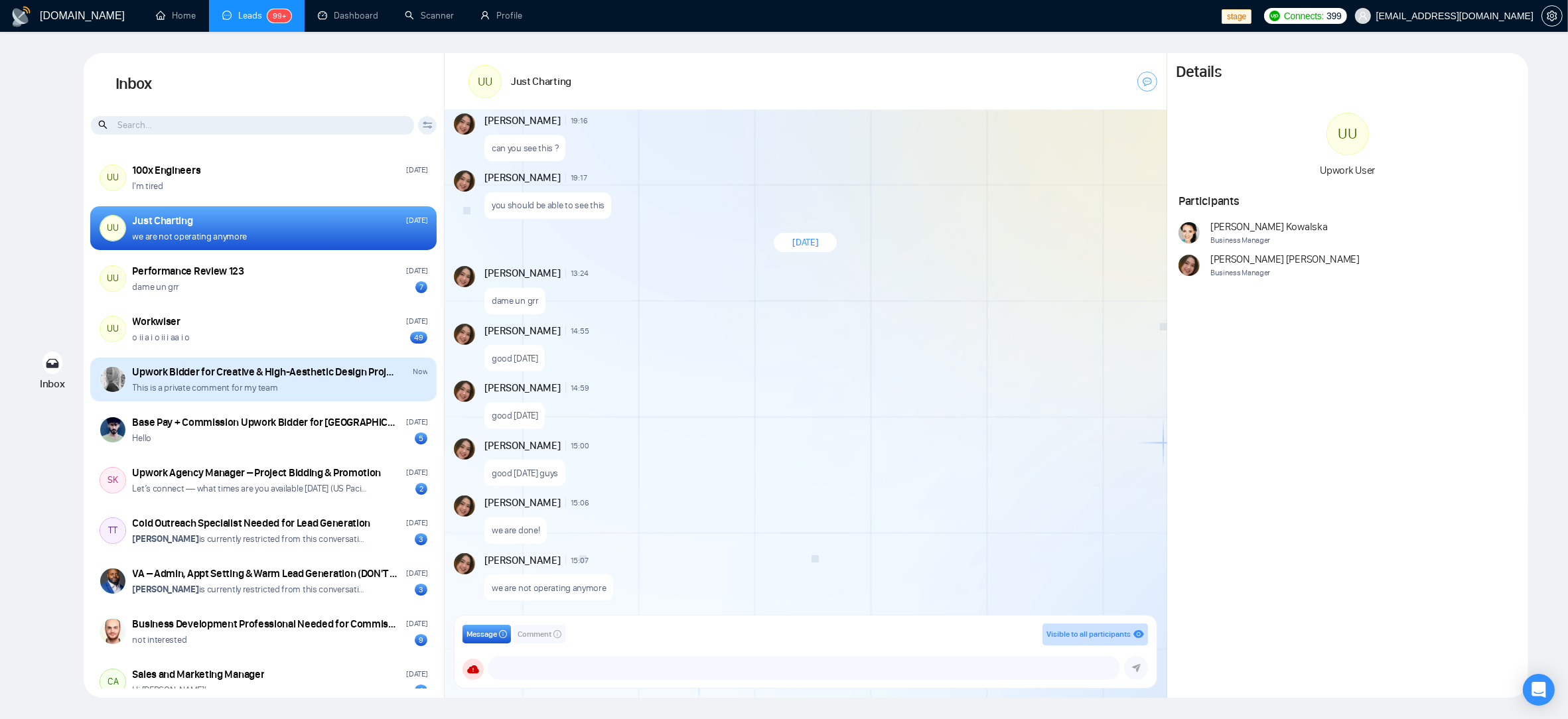
click at [279, 392] on div "This is a private comment for my team" at bounding box center [280, 388] width 296 height 12
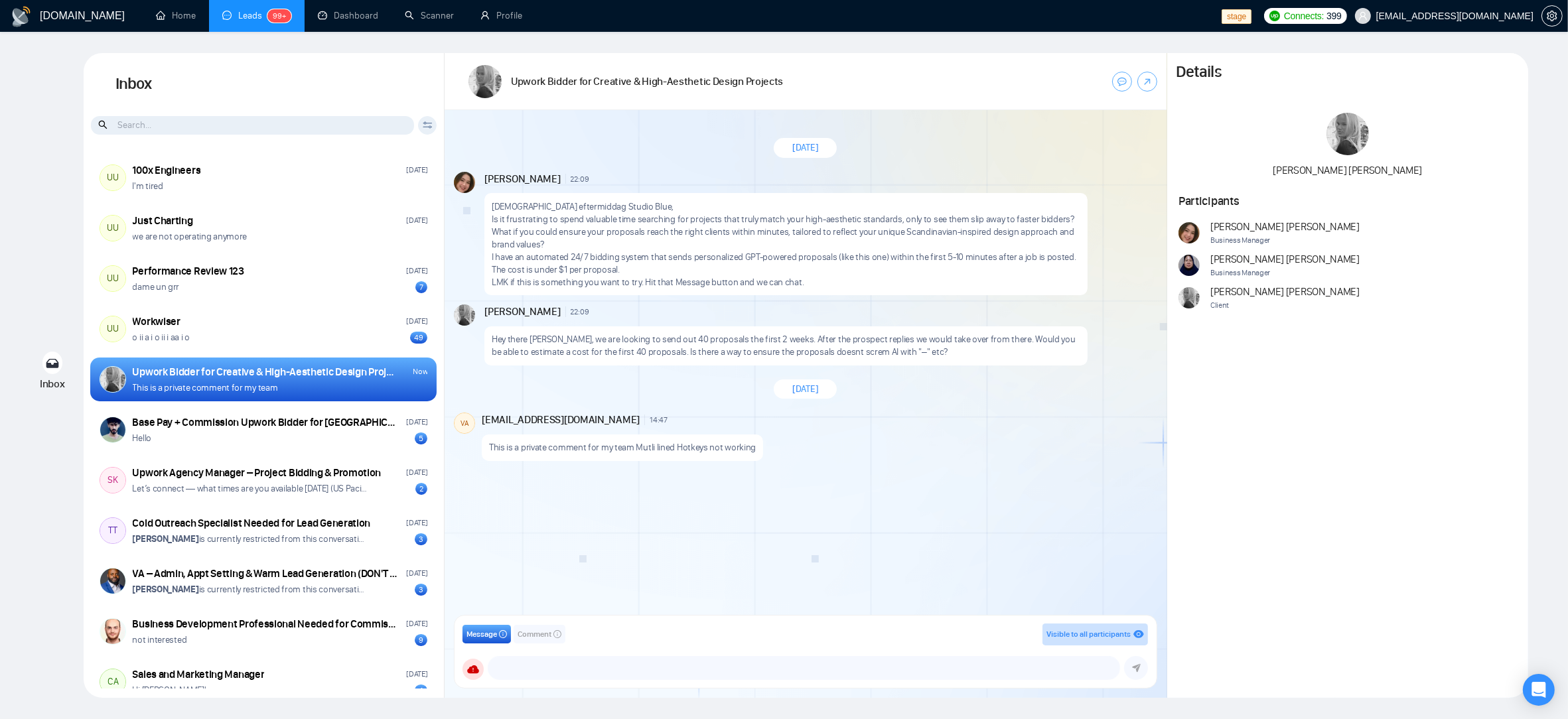
click at [799, 492] on div "[DATE] [PERSON_NAME] 22:09 New Message [DEMOGRAPHIC_DATA] eftermiddag Studio Bl…" at bounding box center [806, 366] width 722 height 513
click at [467, 421] on div "VA" at bounding box center [465, 423] width 20 height 20
click at [278, 382] on div "This is a private comment for my team" at bounding box center [280, 388] width 296 height 12
click at [733, 483] on div "[DATE] [PERSON_NAME] 22:09 New Message [DEMOGRAPHIC_DATA] eftermiddag Studio Bl…" at bounding box center [806, 366] width 722 height 513
click at [747, 503] on div "[DATE] [PERSON_NAME] 22:09 New Message [DEMOGRAPHIC_DATA] eftermiddag Studio Bl…" at bounding box center [806, 366] width 722 height 513
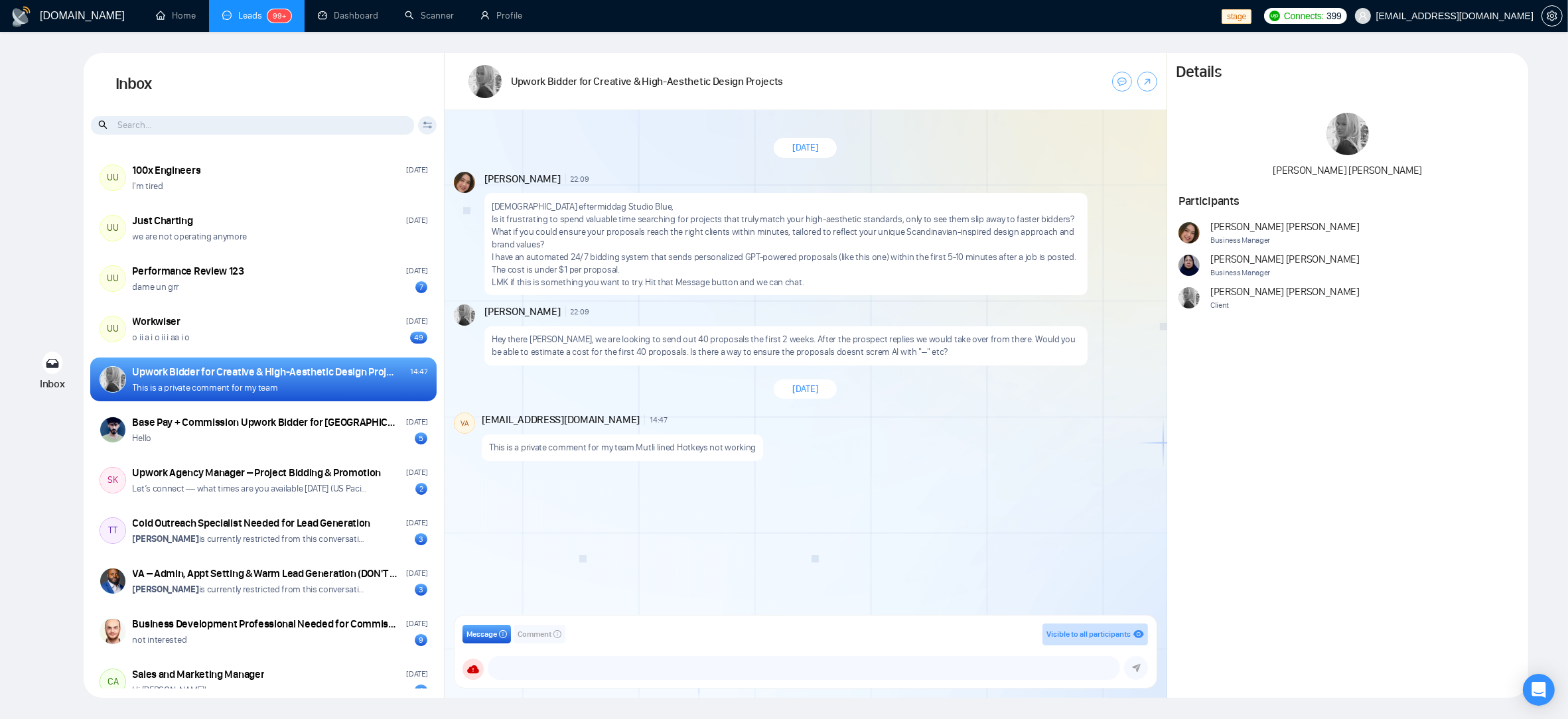
click at [752, 502] on div "[DATE] [PERSON_NAME] 22:09 New Message [DEMOGRAPHIC_DATA] eftermiddag Studio Bl…" at bounding box center [806, 366] width 722 height 513
drag, startPoint x: 495, startPoint y: 446, endPoint x: 790, endPoint y: 445, distance: 295.0
click at [788, 444] on div "This is a private comment for my team Mutli lined Hotkeys not working" at bounding box center [818, 444] width 673 height 34
click at [804, 446] on div "This is a private comment for my team Mutli lined Hotkeys not working" at bounding box center [818, 444] width 673 height 34
click at [925, 450] on div "This is a private comment for my team Mutli lined Hotkeys not working" at bounding box center [818, 444] width 673 height 34
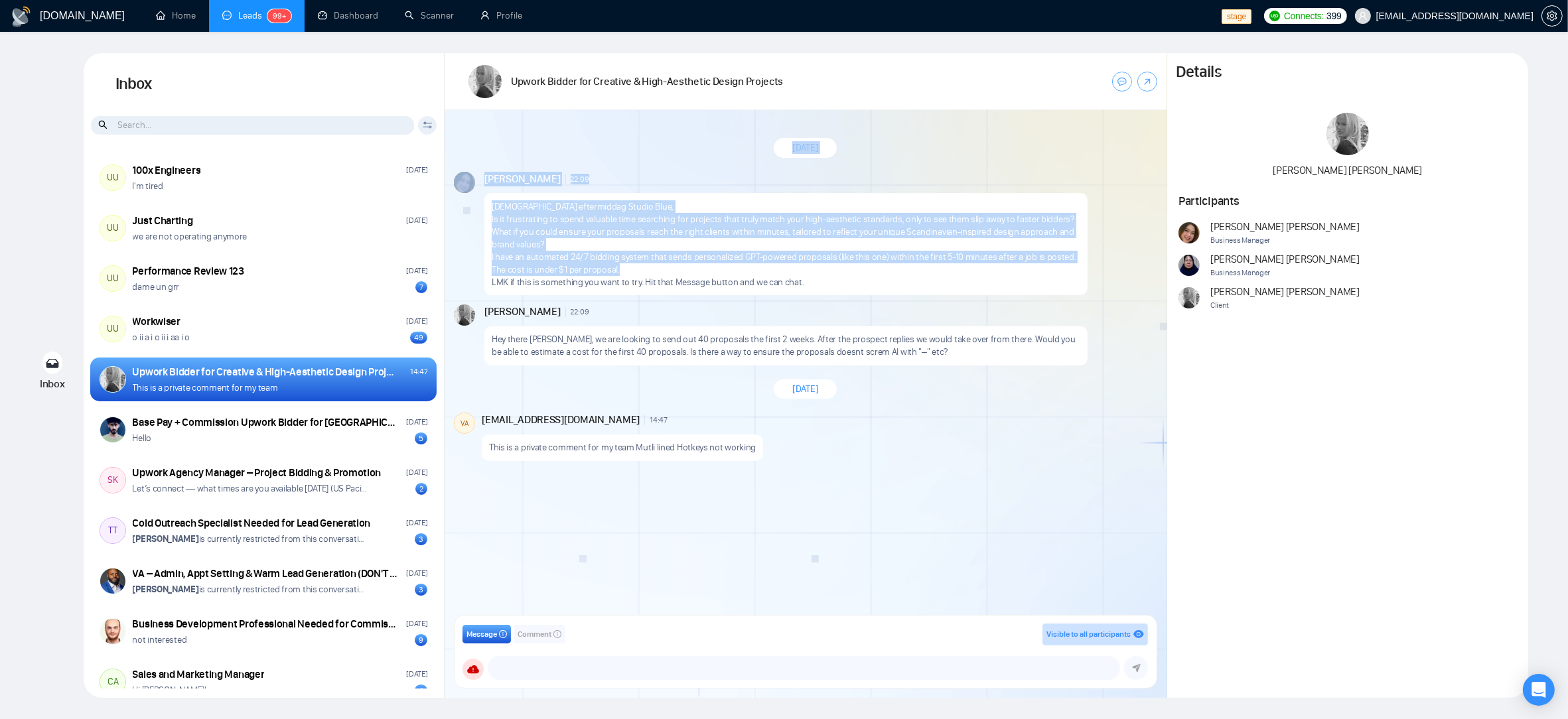
drag, startPoint x: 476, startPoint y: 176, endPoint x: 853, endPoint y: 282, distance: 391.6
click at [773, 271] on div "[DATE] [PERSON_NAME] 22:09 New Message [DEMOGRAPHIC_DATA] eftermiddag Studio Bl…" at bounding box center [806, 366] width 722 height 513
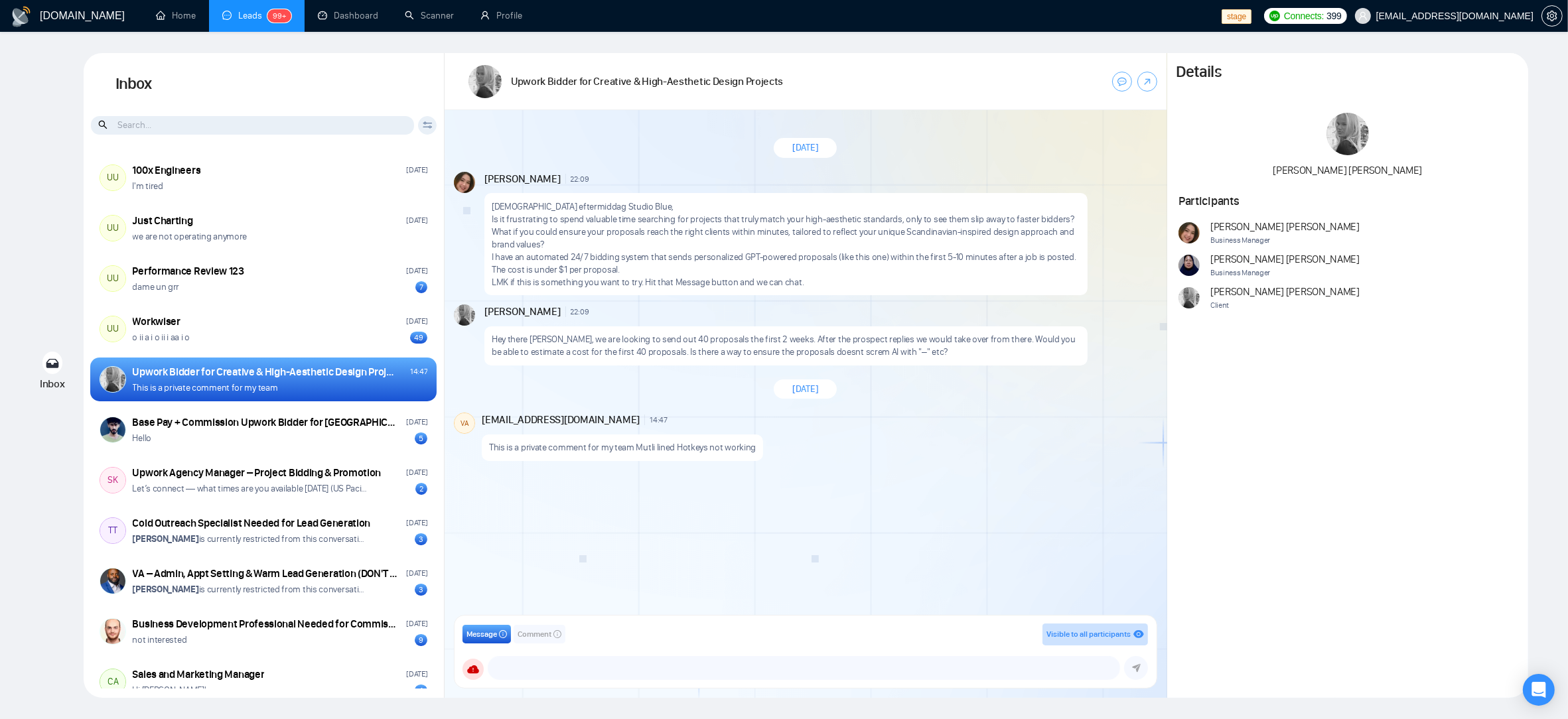
click at [901, 286] on p "LMK if this is something you want to try. Hit that Message button and we can ch…" at bounding box center [786, 282] width 589 height 12
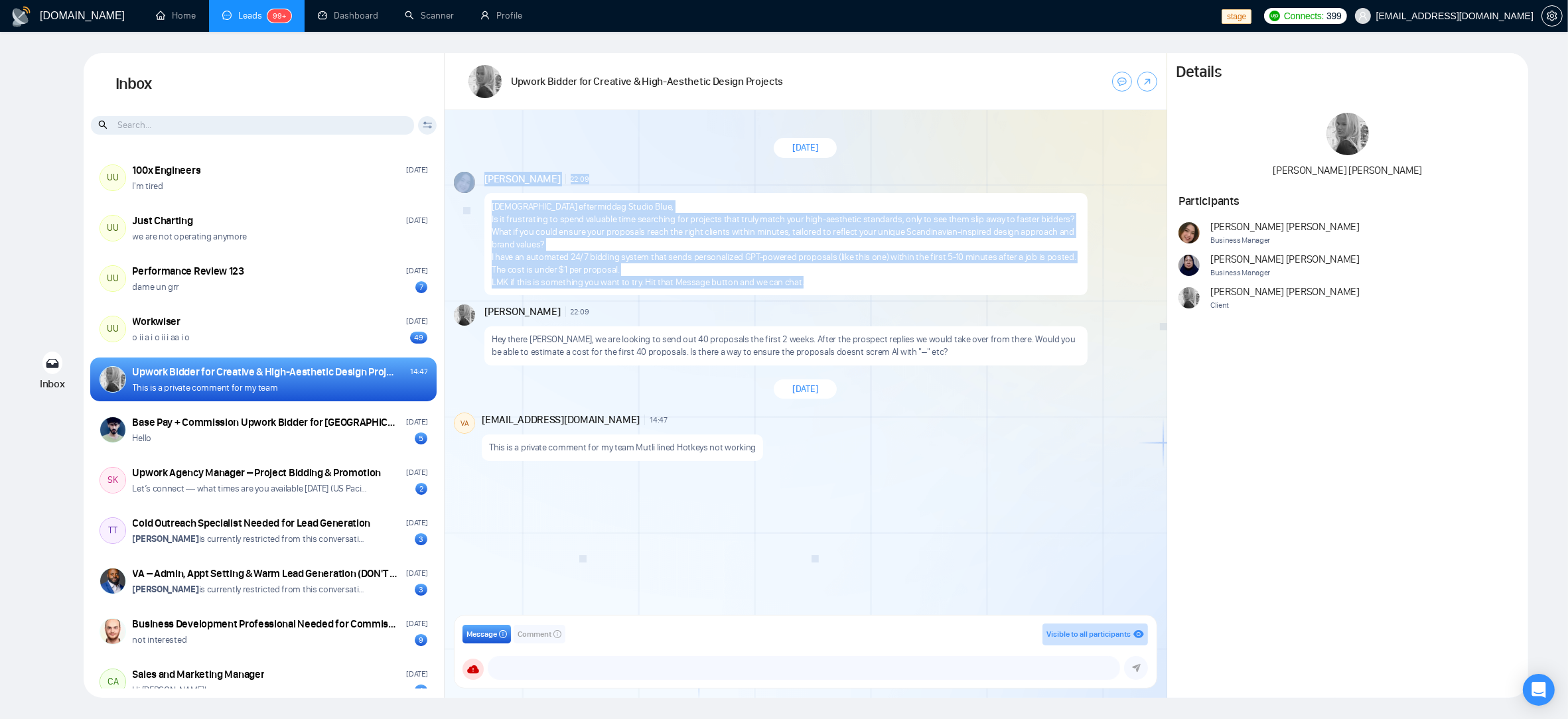
drag, startPoint x: 799, startPoint y: 278, endPoint x: 479, endPoint y: 180, distance: 334.7
click at [479, 180] on div "[PERSON_NAME] 22:09 New Message God eftermiddag Studio Blue, Is it frustrating …" at bounding box center [806, 234] width 703 height 124
click at [713, 213] on p "Is it frustrating to spend valuable time searching for projects that truly matc…" at bounding box center [786, 231] width 589 height 38
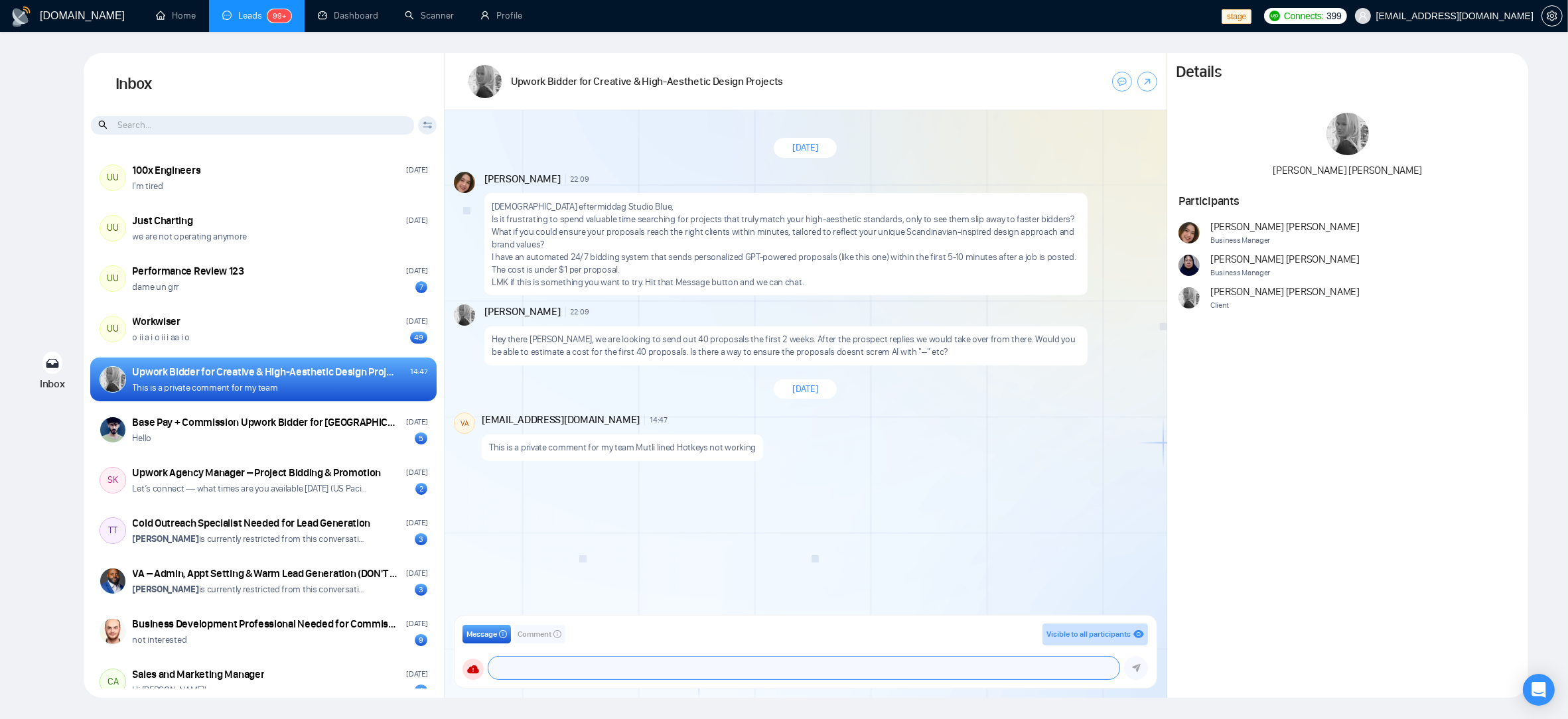
click at [587, 666] on textarea at bounding box center [804, 668] width 632 height 22
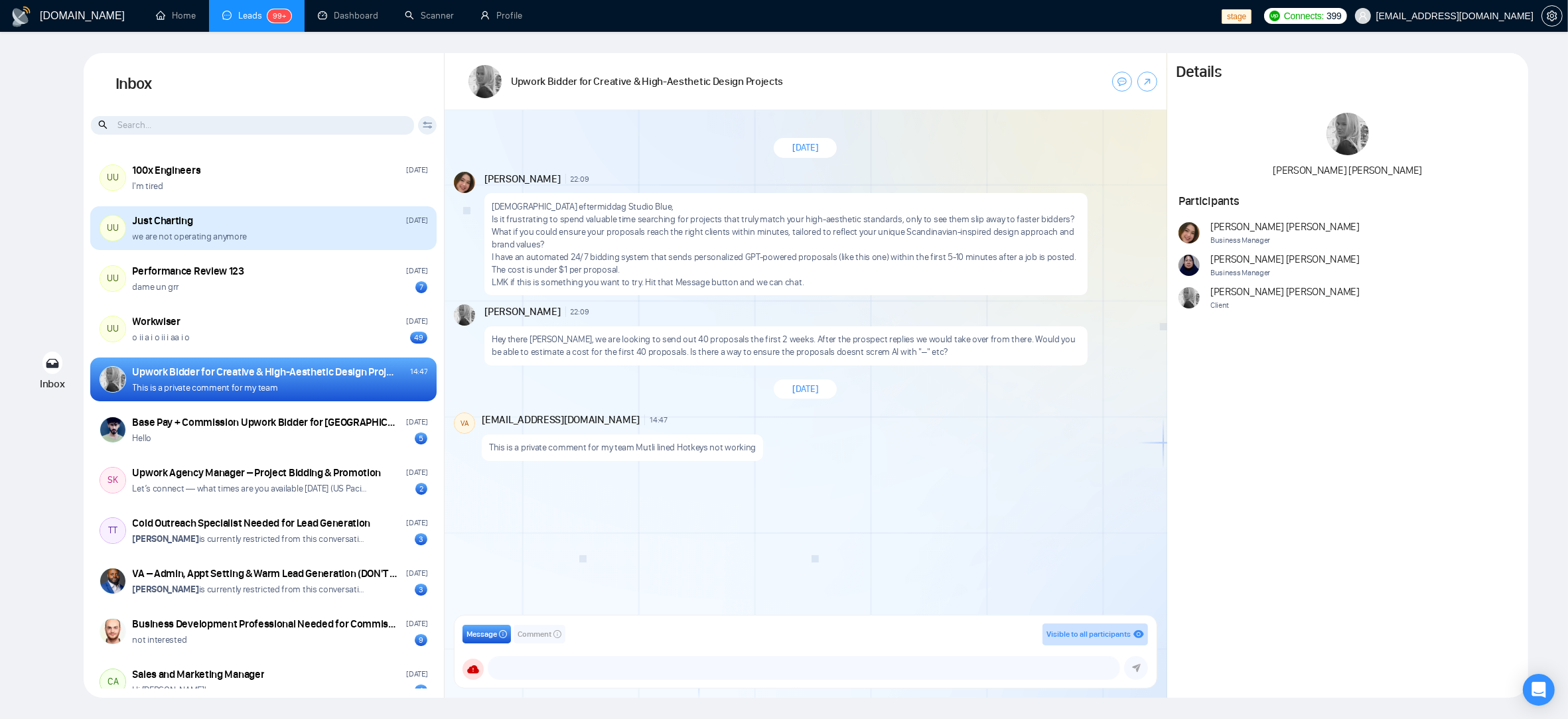
click at [264, 209] on div "UU Just Charting [DATE] we are not operating anymore" at bounding box center [263, 228] width 346 height 44
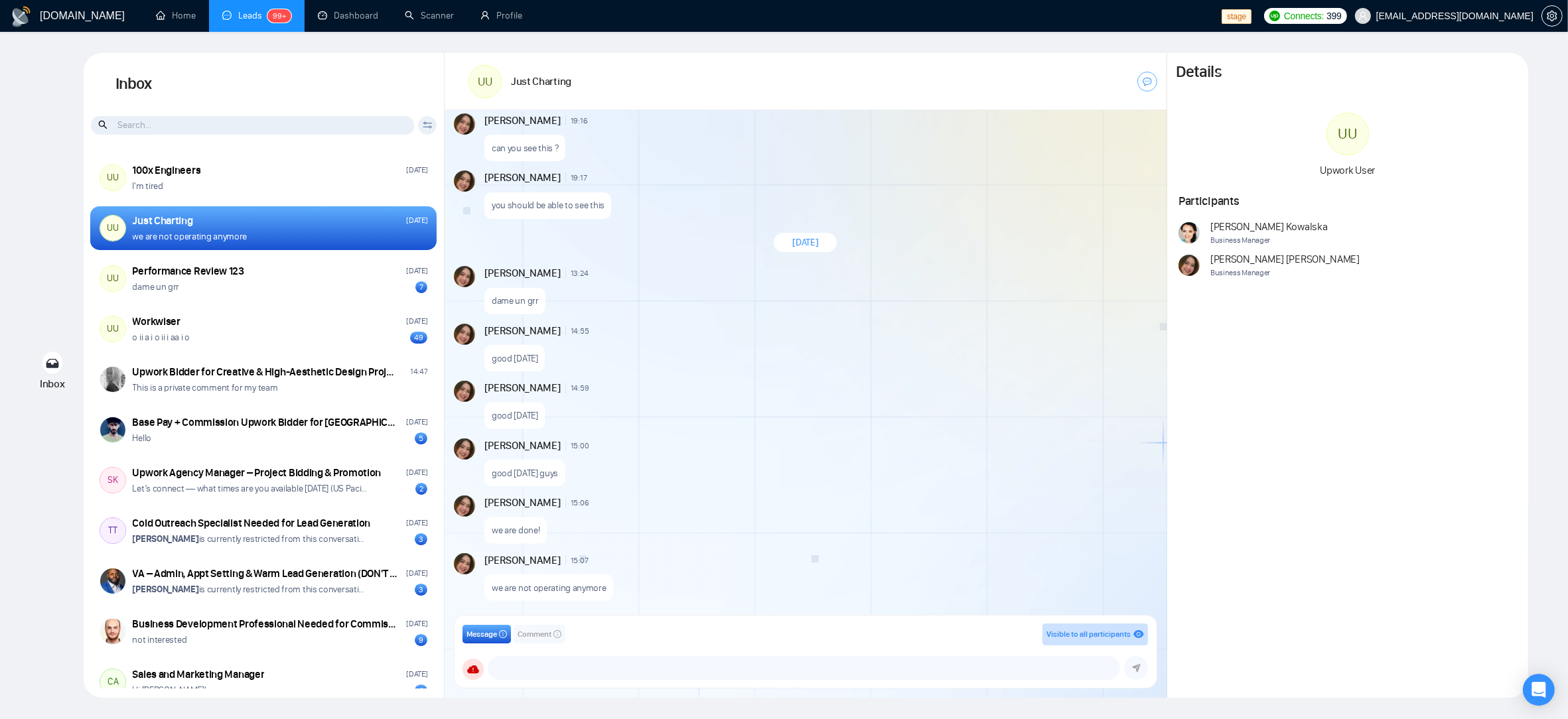
click at [861, 371] on div "[DATE] [PERSON_NAME] 16:20 New Message This message has been deleted [PERSON_NA…" at bounding box center [806, 366] width 722 height 513
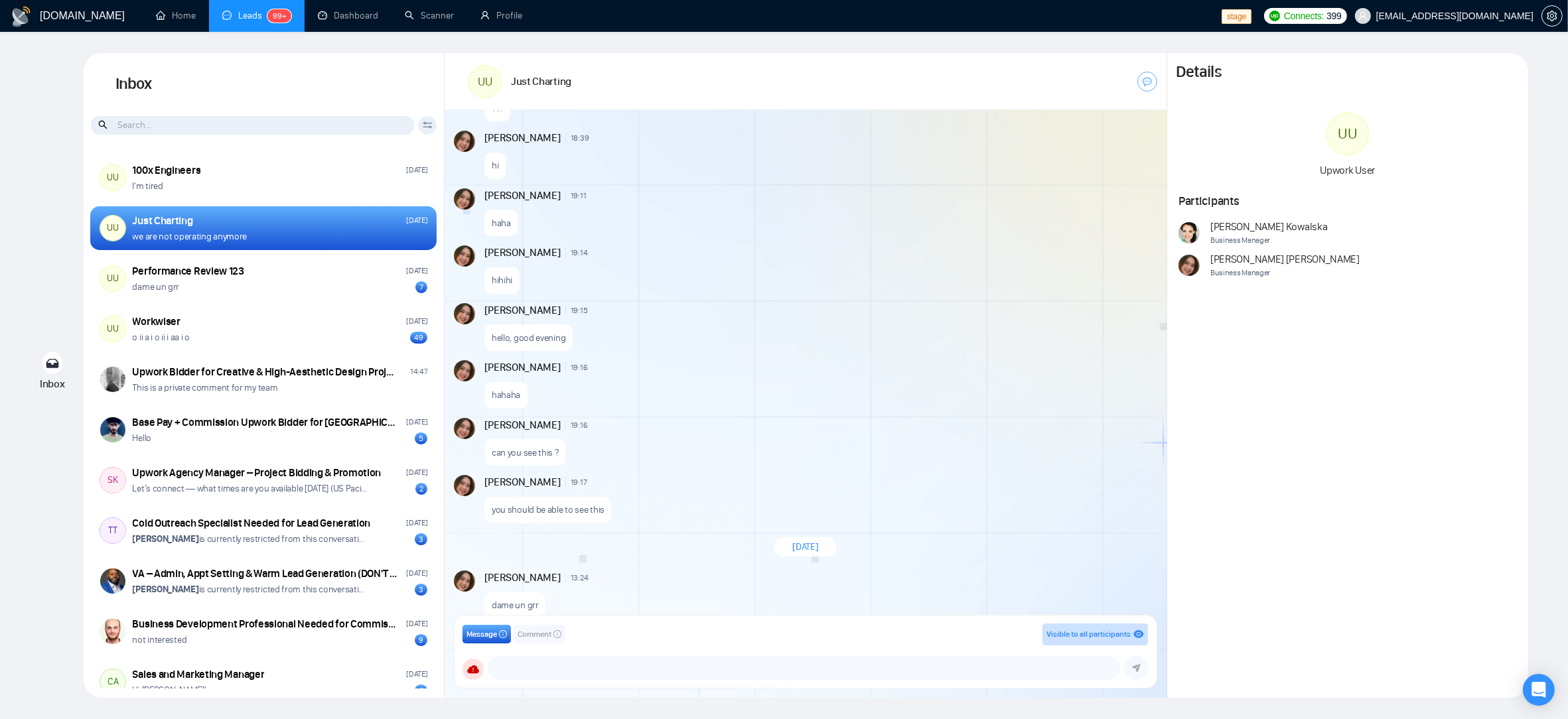
scroll to position [452, 0]
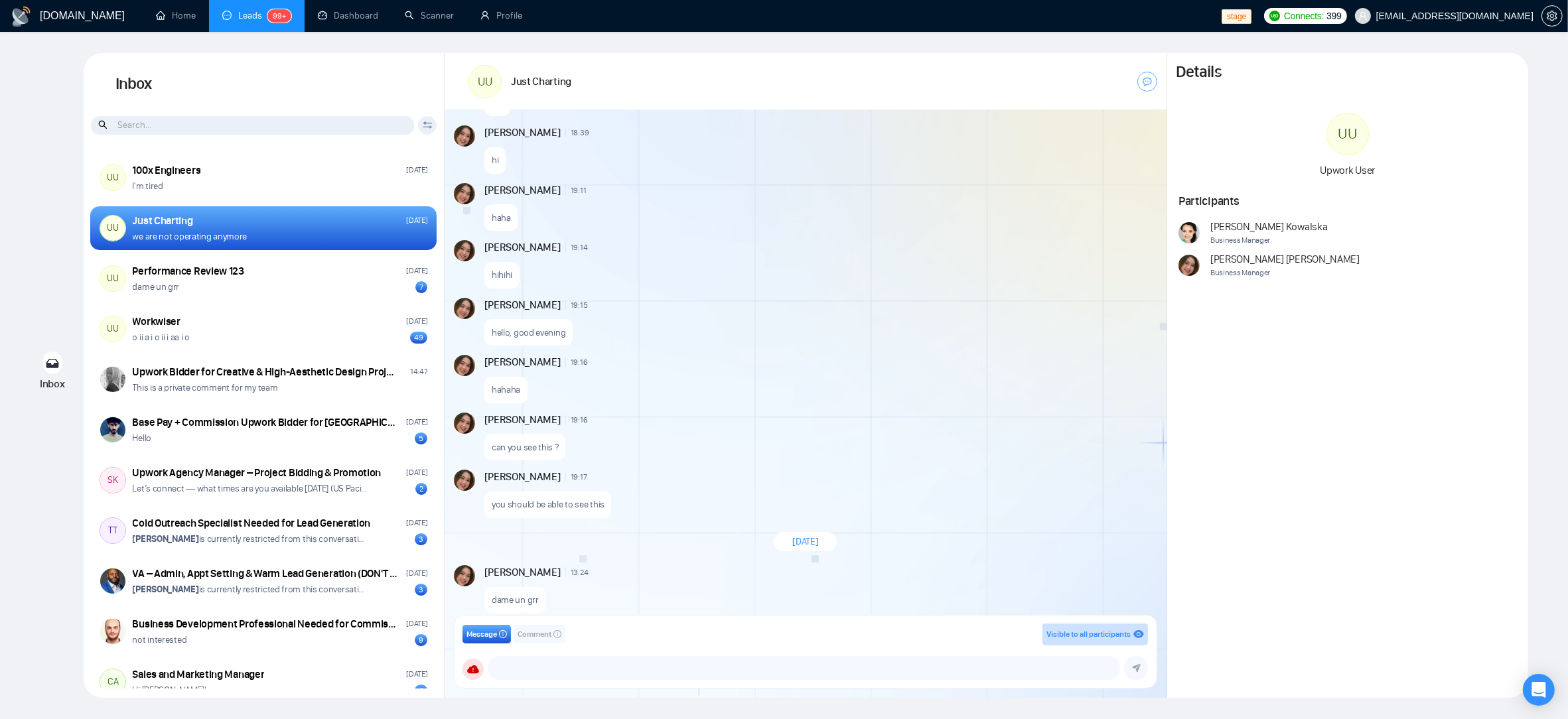
click at [776, 408] on div "[DATE] [PERSON_NAME] 16:20 New Message This message has been deleted [PERSON_NA…" at bounding box center [806, 366] width 722 height 513
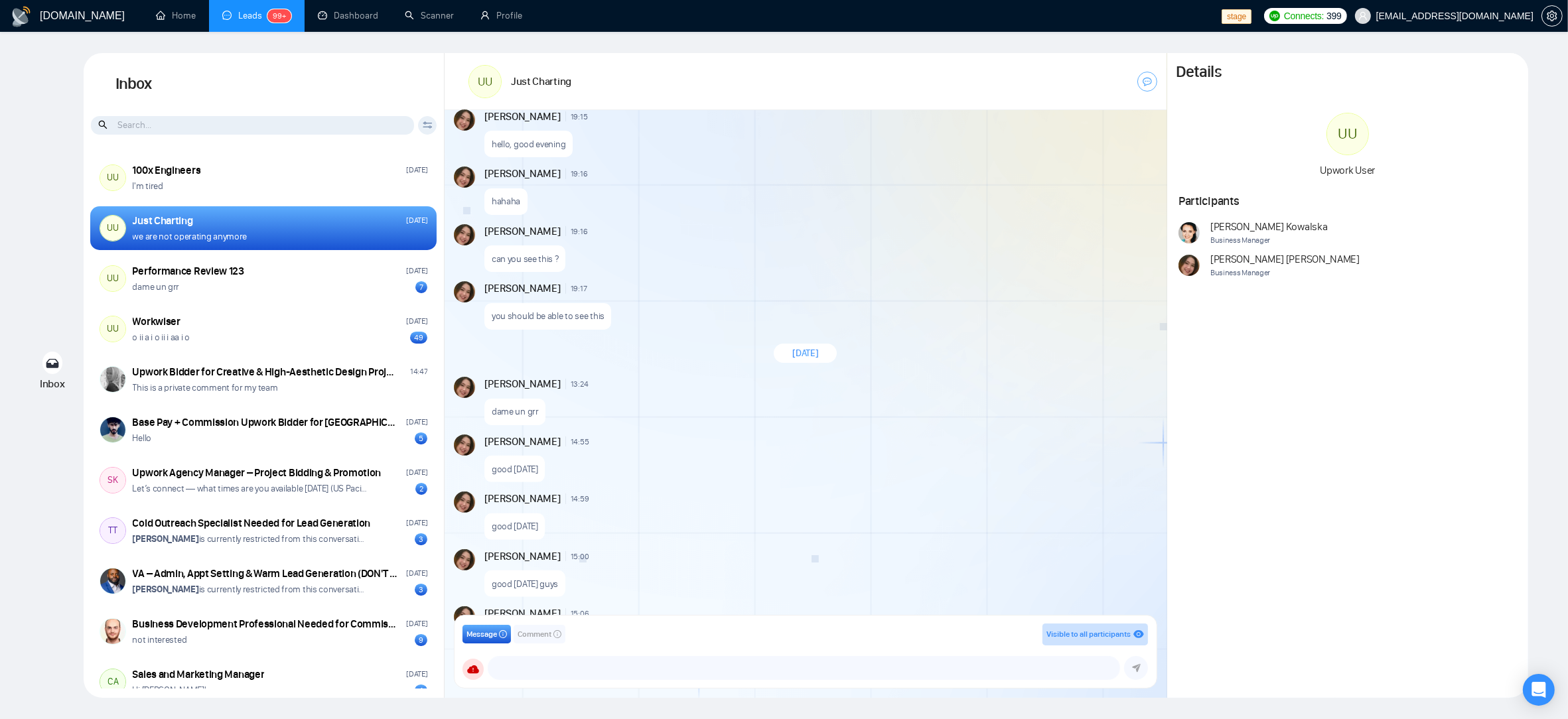
scroll to position [751, 0]
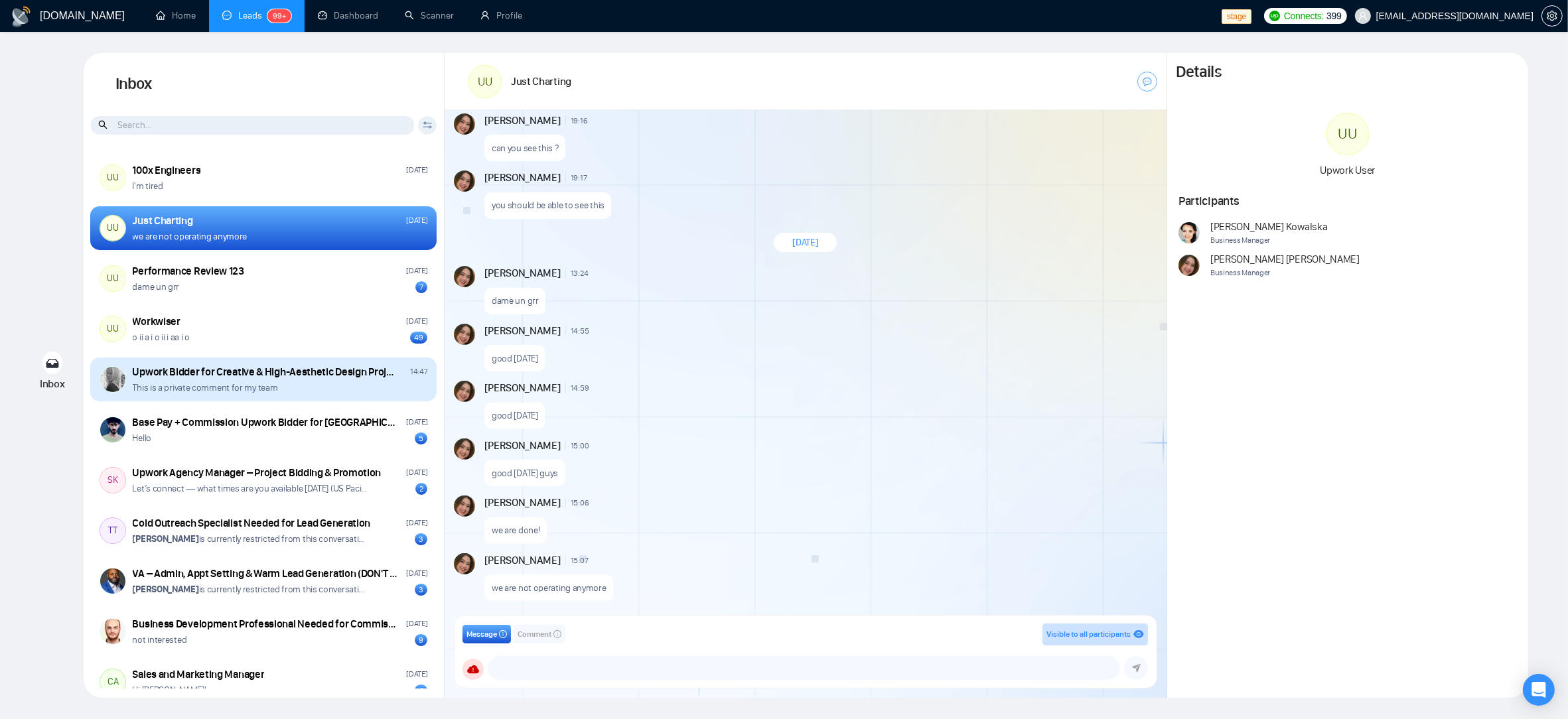
click at [276, 389] on div "This is a private comment for my team" at bounding box center [280, 388] width 296 height 12
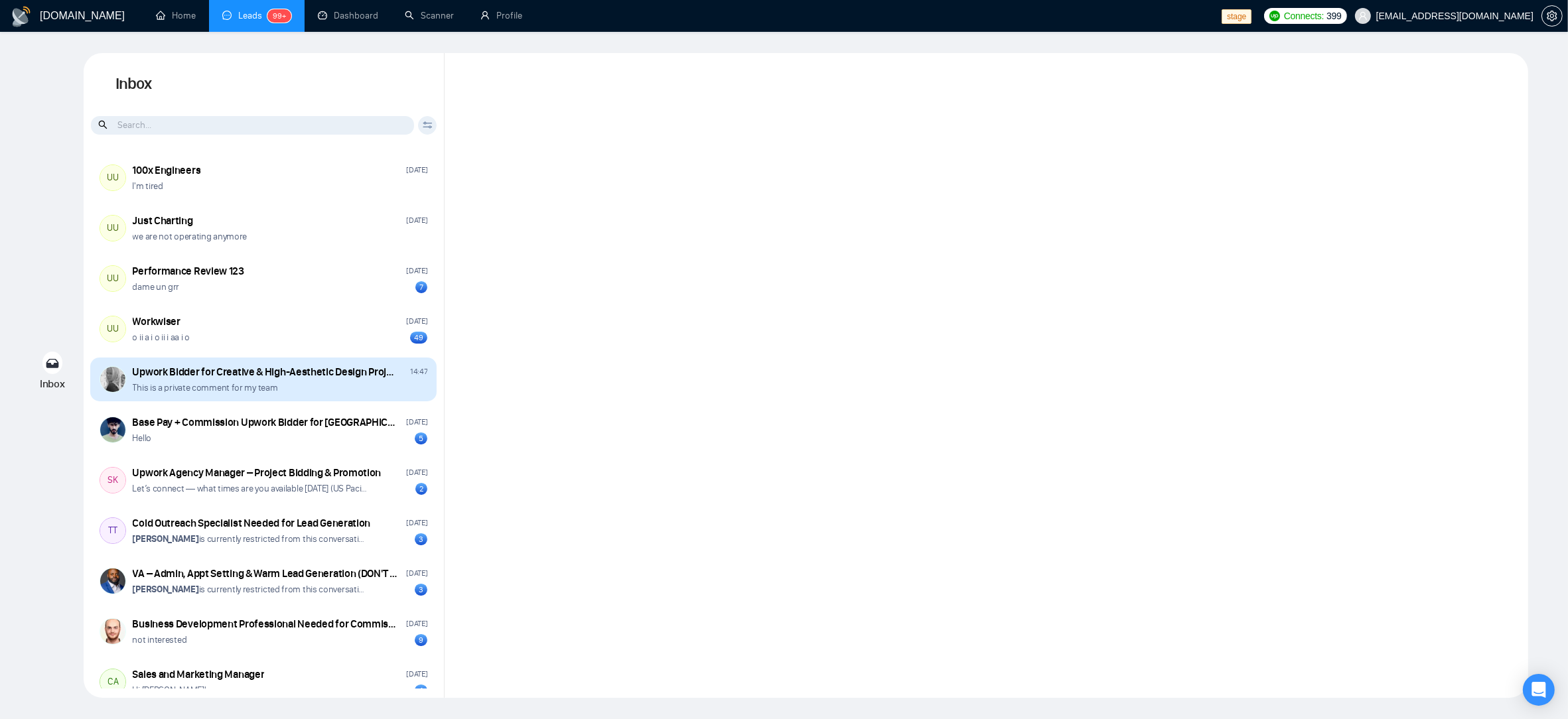
click at [251, 394] on p "This is a private comment for my team" at bounding box center [205, 388] width 145 height 12
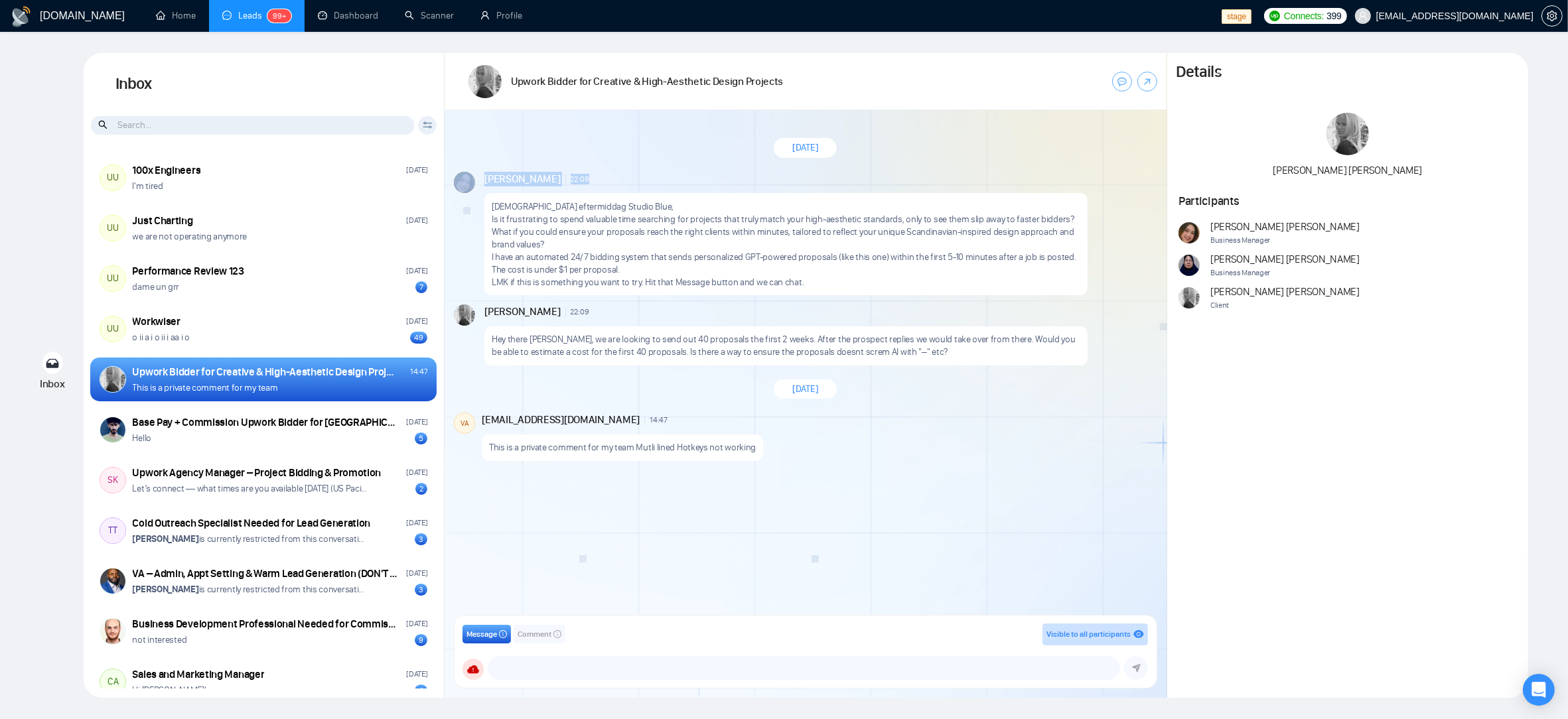
drag, startPoint x: 586, startPoint y: 179, endPoint x: 589, endPoint y: 319, distance: 140.0
click at [470, 176] on div "[PERSON_NAME] 22:09 New Message God eftermiddag Studio Blue, Is it frustrating …" at bounding box center [806, 234] width 703 height 124
click at [776, 411] on div "[DATE] [PERSON_NAME] 22:09 New Message [DEMOGRAPHIC_DATA] eftermiddag Studio Bl…" at bounding box center [806, 366] width 722 height 513
click at [636, 528] on div "[DATE] [PERSON_NAME] 22:09 New Message [DEMOGRAPHIC_DATA] eftermiddag Studio Bl…" at bounding box center [806, 366] width 722 height 513
drag, startPoint x: 597, startPoint y: 174, endPoint x: 561, endPoint y: 176, distance: 36.1
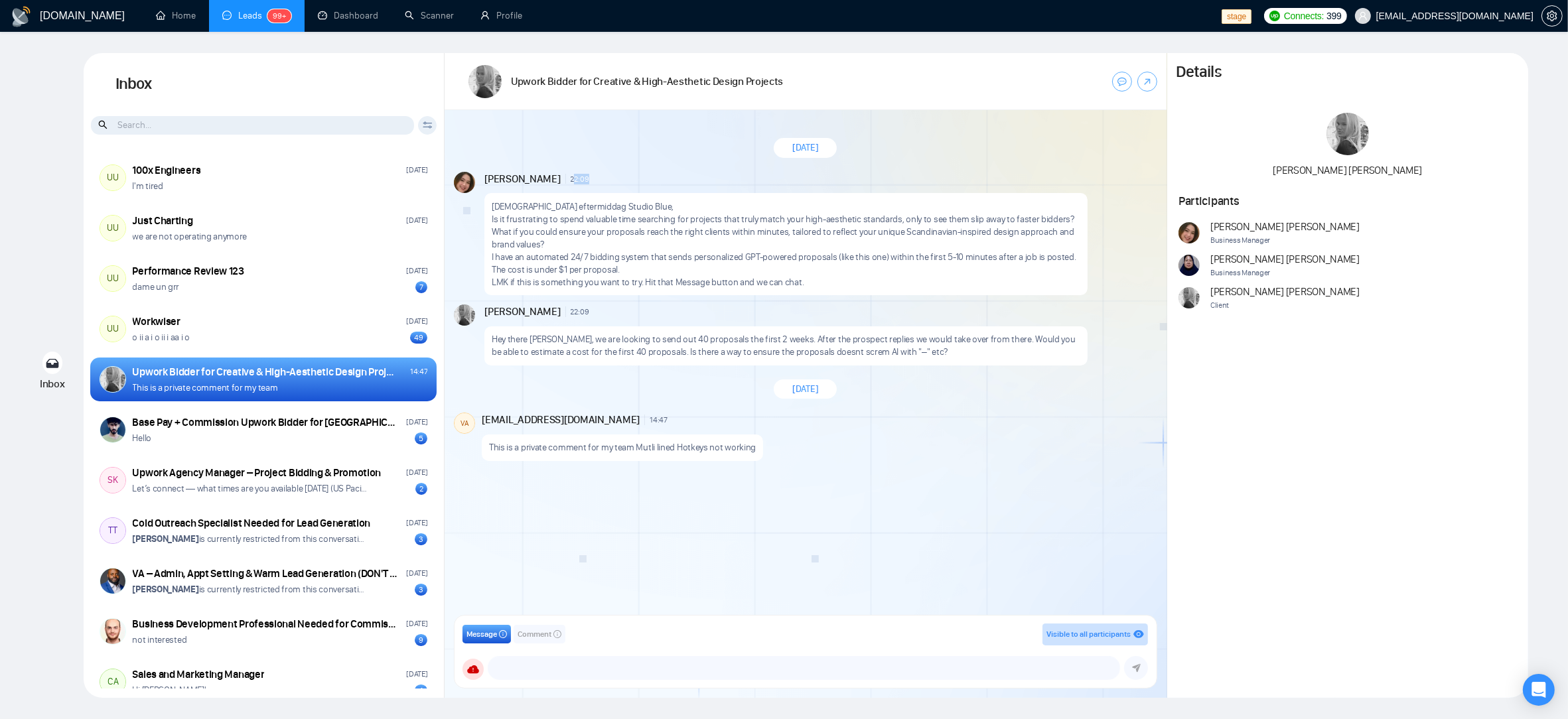
click at [574, 176] on div "[PERSON_NAME] 22:09 New Message" at bounding box center [819, 179] width 670 height 15
drag, startPoint x: 653, startPoint y: 180, endPoint x: 448, endPoint y: 180, distance: 205.0
click at [448, 180] on div "[DATE] [PERSON_NAME] 22:09 New Message [DEMOGRAPHIC_DATA] eftermiddag Studio Bl…" at bounding box center [806, 366] width 722 height 513
click at [555, 134] on div "[DATE]" at bounding box center [806, 148] width 722 height 38
click at [900, 562] on div "[DATE] [PERSON_NAME] 22:09 New Message [DEMOGRAPHIC_DATA] eftermiddag Studio Bl…" at bounding box center [806, 366] width 722 height 513
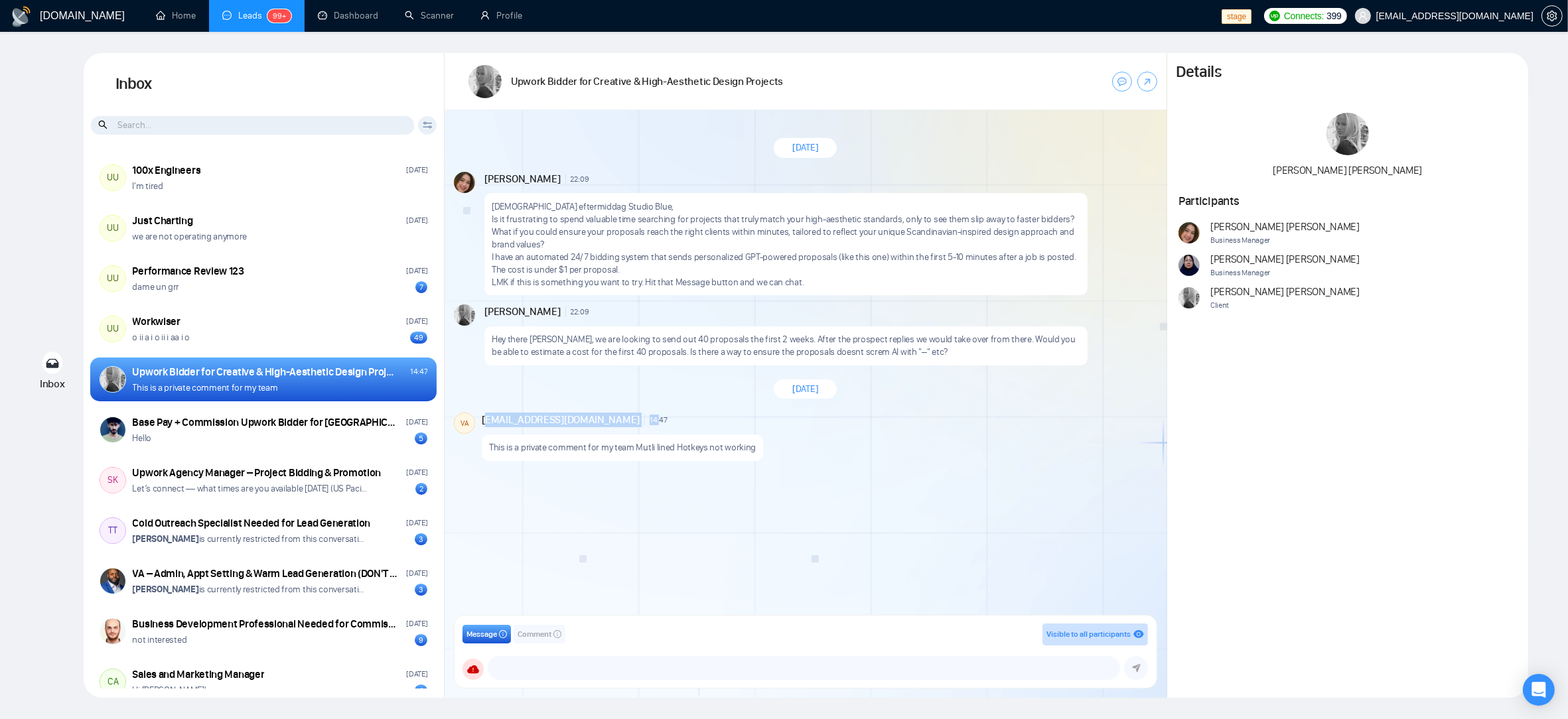
drag, startPoint x: 582, startPoint y: 418, endPoint x: 487, endPoint y: 418, distance: 95.0
click at [487, 417] on div "[EMAIL_ADDRESS][DOMAIN_NAME] 14:47" at bounding box center [574, 420] width 186 height 15
click at [617, 543] on div "[DATE] [PERSON_NAME] 22:09 New Message [DEMOGRAPHIC_DATA] eftermiddag Studio Bl…" at bounding box center [806, 366] width 722 height 513
drag, startPoint x: 491, startPoint y: 418, endPoint x: 579, endPoint y: 416, distance: 88.0
click at [579, 416] on div "VA [EMAIL_ADDRESS][DOMAIN_NAME] 14:47 New Comment This is a private comment for…" at bounding box center [806, 437] width 703 height 48
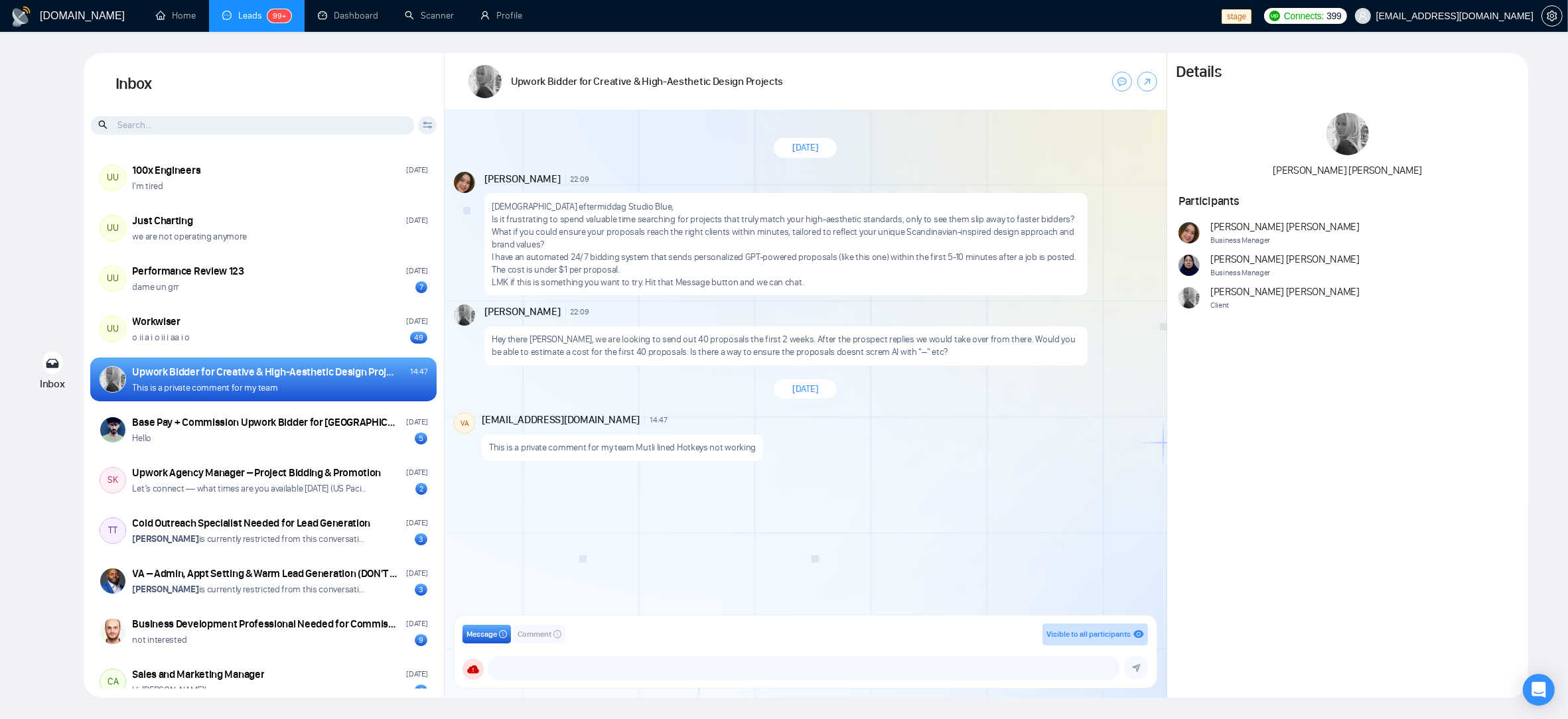
click at [1066, 449] on div "This is a private comment for my team Mutli lined Hotkeys not working" at bounding box center [818, 444] width 673 height 34
click at [541, 634] on span "Comment" at bounding box center [534, 634] width 34 height 12
click at [539, 667] on textarea at bounding box center [791, 668] width 657 height 22
type textarea "@"
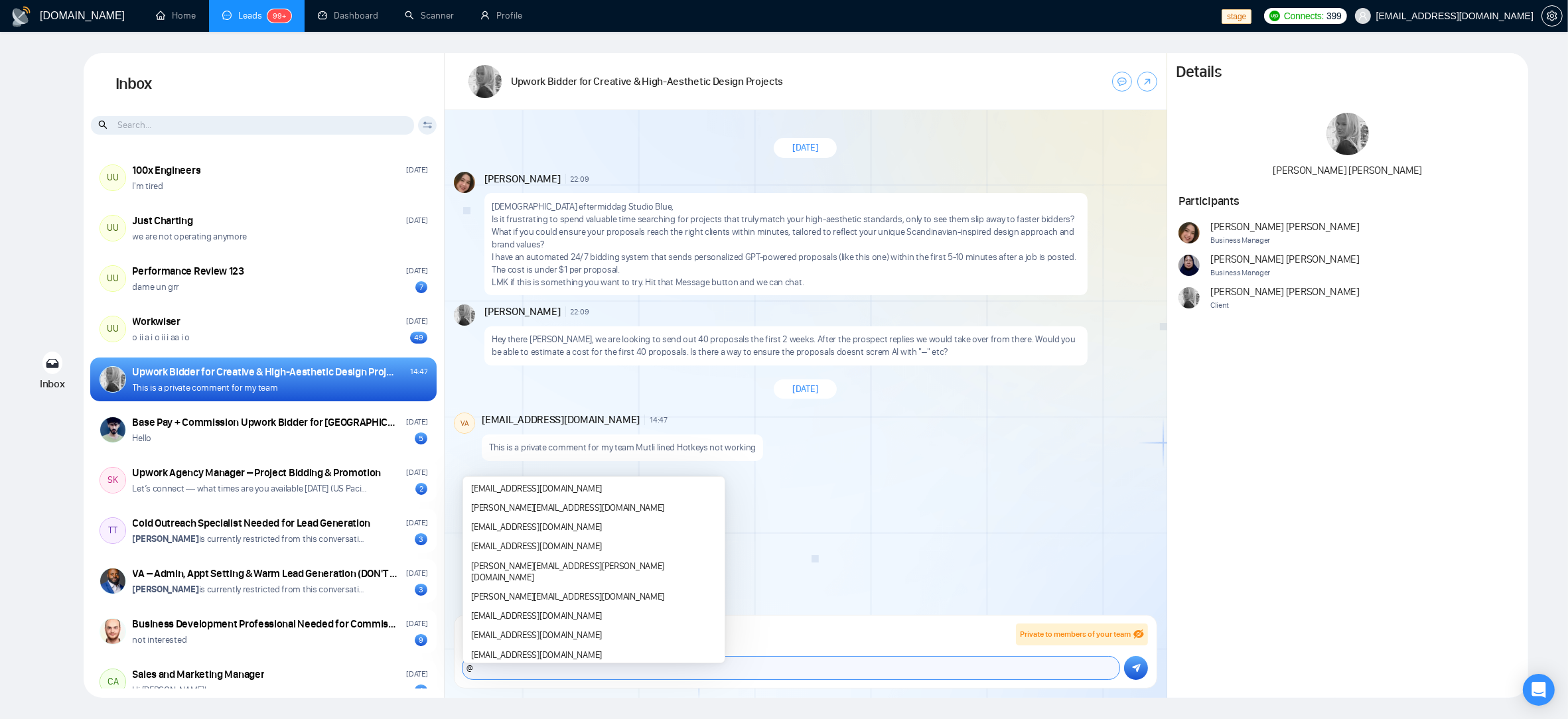
click at [514, 674] on textarea "@" at bounding box center [791, 668] width 657 height 22
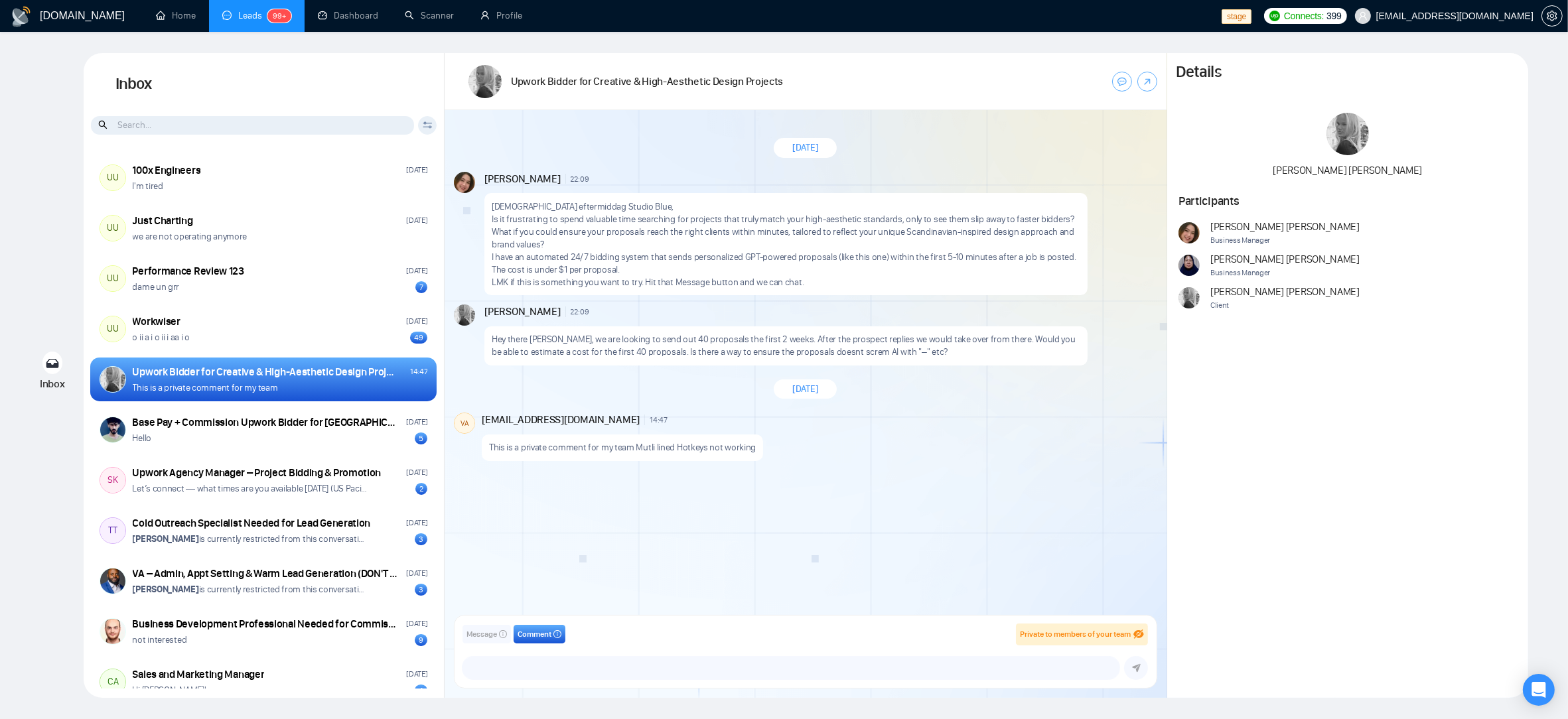
click at [485, 628] on span "Message" at bounding box center [482, 634] width 31 height 12
click at [516, 668] on textarea at bounding box center [804, 668] width 632 height 22
type textarea "@"
click at [667, 515] on div "[DATE] [PERSON_NAME] 22:09 New Message [DEMOGRAPHIC_DATA] eftermiddag Studio Bl…" at bounding box center [806, 366] width 722 height 513
click at [435, 128] on div "Client Reset Date Reset Reset Apply" at bounding box center [428, 125] width 18 height 18
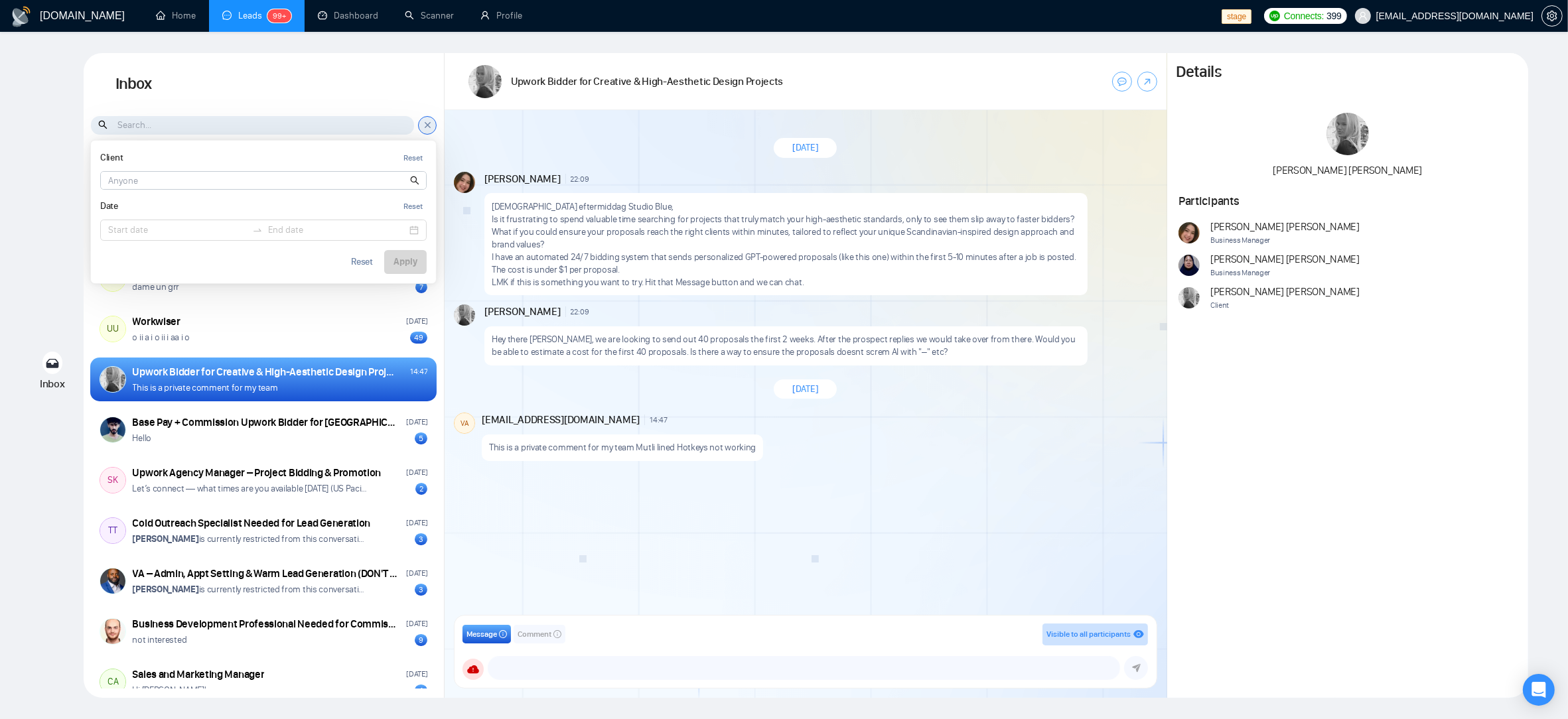
click at [435, 128] on div "Client Reset Date Reset Reset Apply" at bounding box center [428, 125] width 18 height 18
click at [554, 384] on div "[DATE]" at bounding box center [806, 389] width 722 height 38
drag, startPoint x: 797, startPoint y: 607, endPoint x: 463, endPoint y: 421, distance: 382.3
click at [789, 604] on div "Upwork Bidder for Creative & High-Aesthetic Design Projects [DATE] [PERSON_NAME…" at bounding box center [806, 375] width 722 height 645
click at [974, 378] on div "[DATE]" at bounding box center [806, 389] width 722 height 38
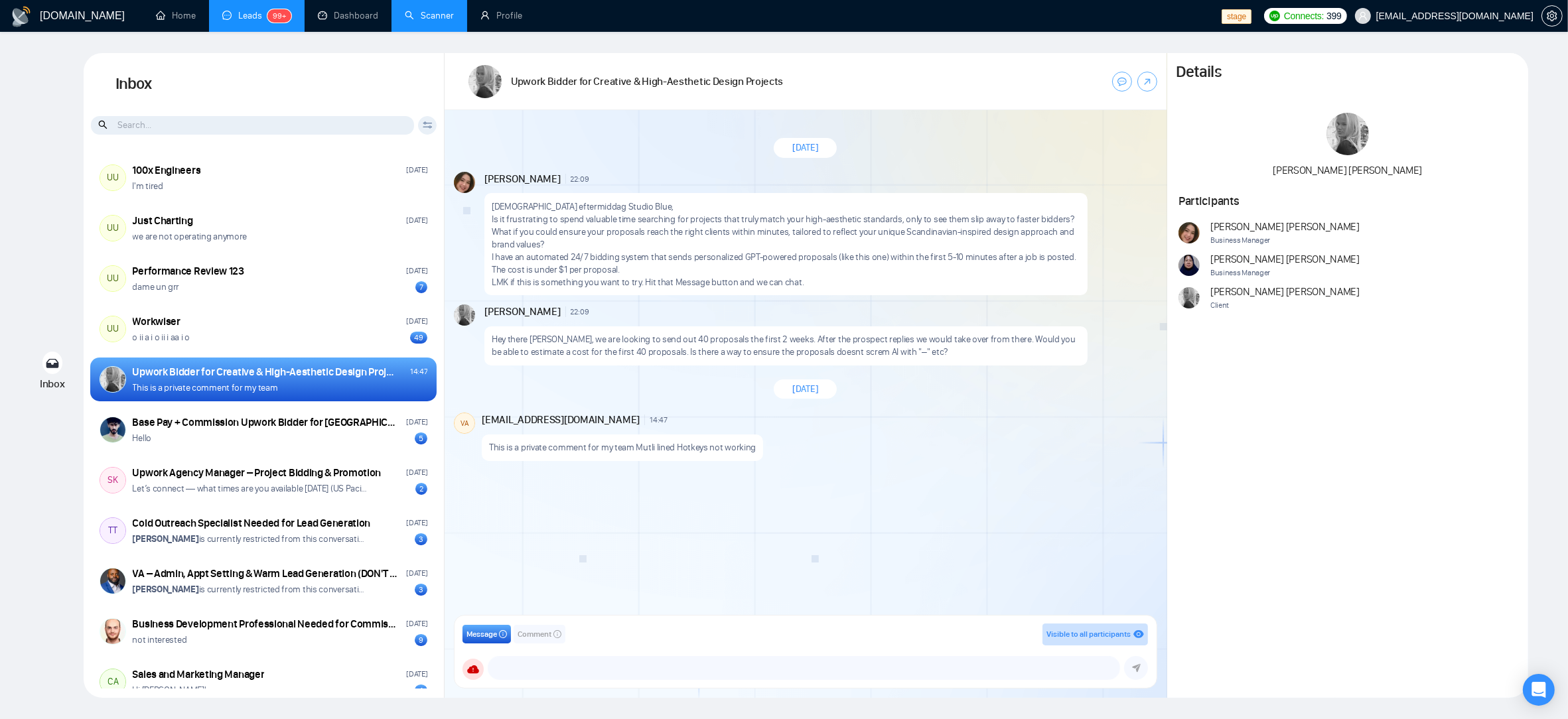
click at [432, 21] on link "Scanner" at bounding box center [429, 15] width 49 height 12
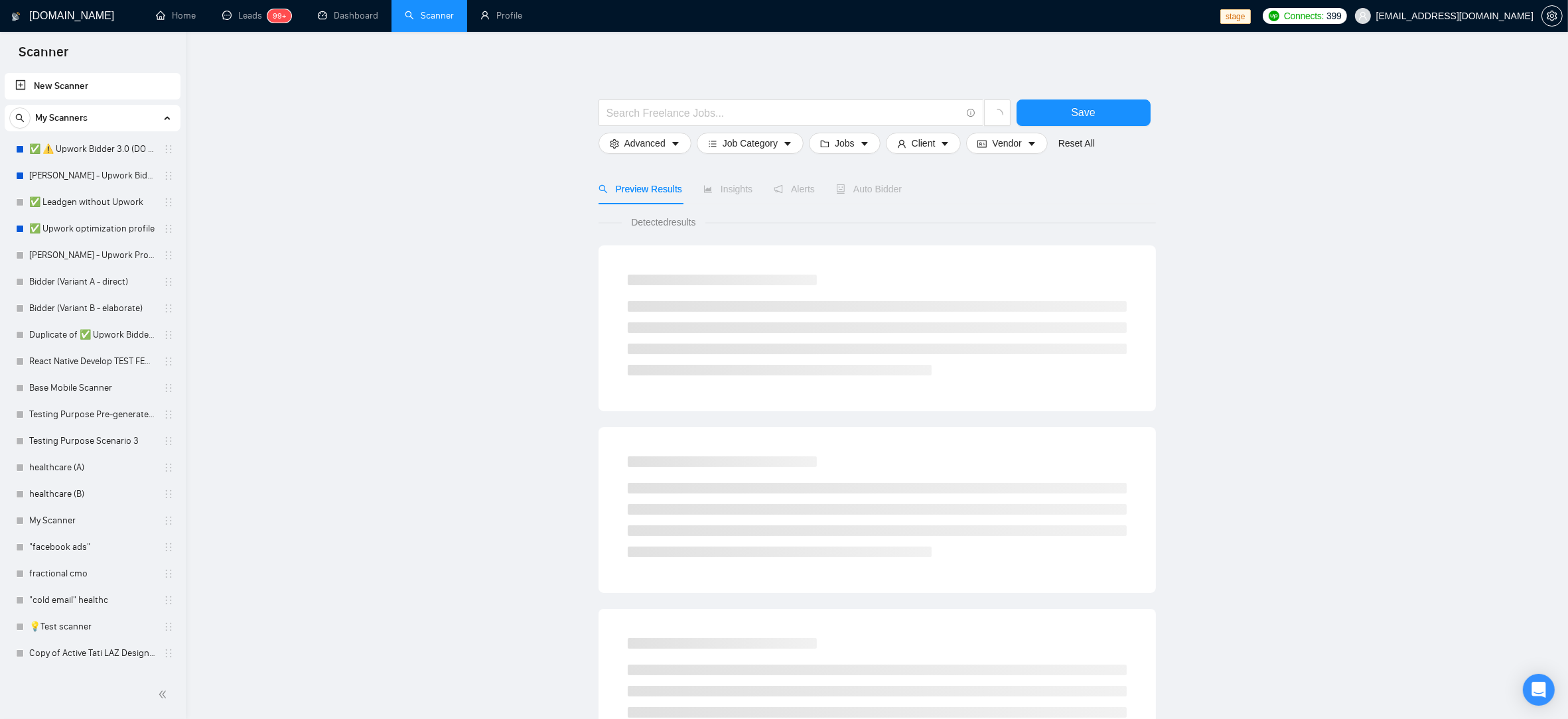
drag, startPoint x: 83, startPoint y: 144, endPoint x: 427, endPoint y: 162, distance: 344.5
click at [83, 144] on link "✅ ⚠️ Upwork Bidder 3.0 (DO NOT TOUCH)" at bounding box center [92, 149] width 126 height 27
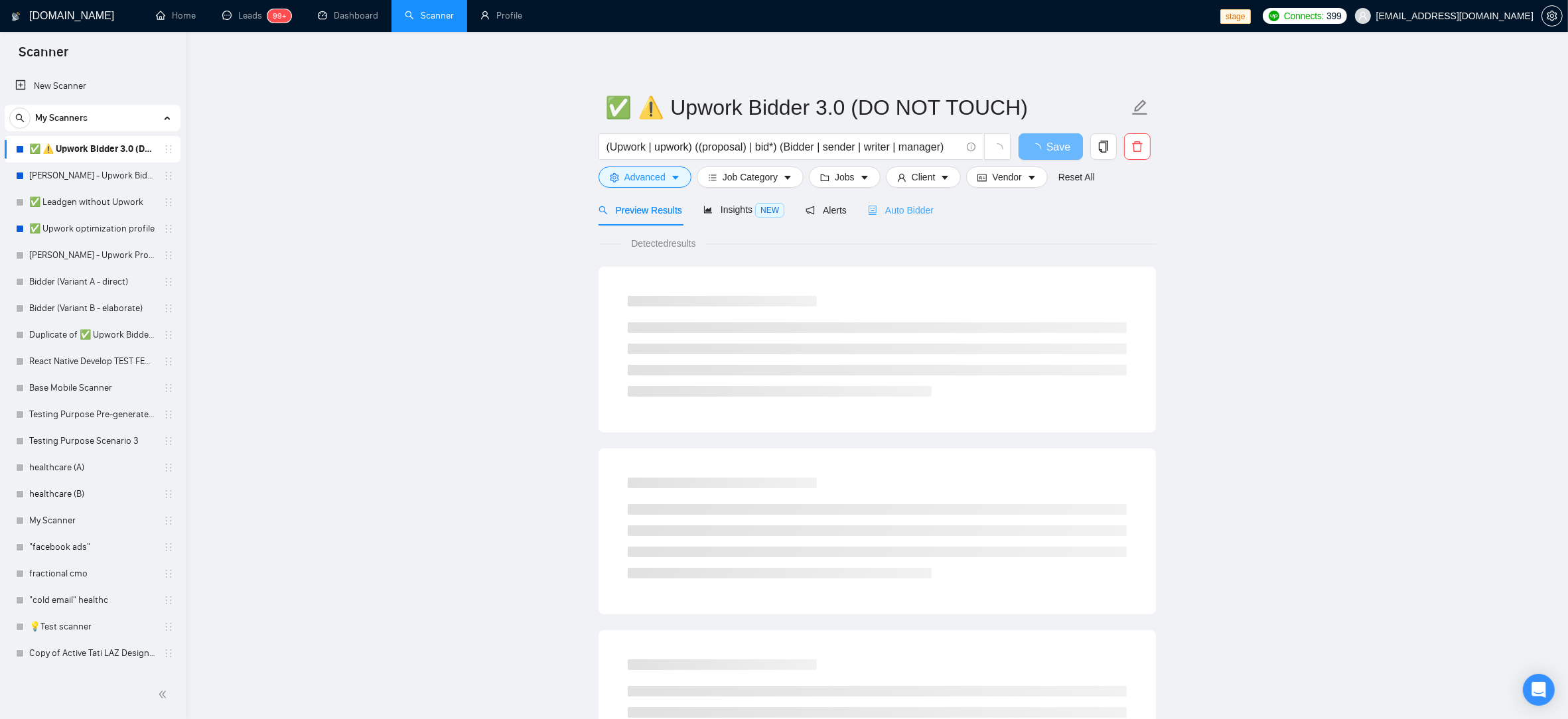
click at [885, 222] on div "Auto Bidder" at bounding box center [901, 209] width 66 height 31
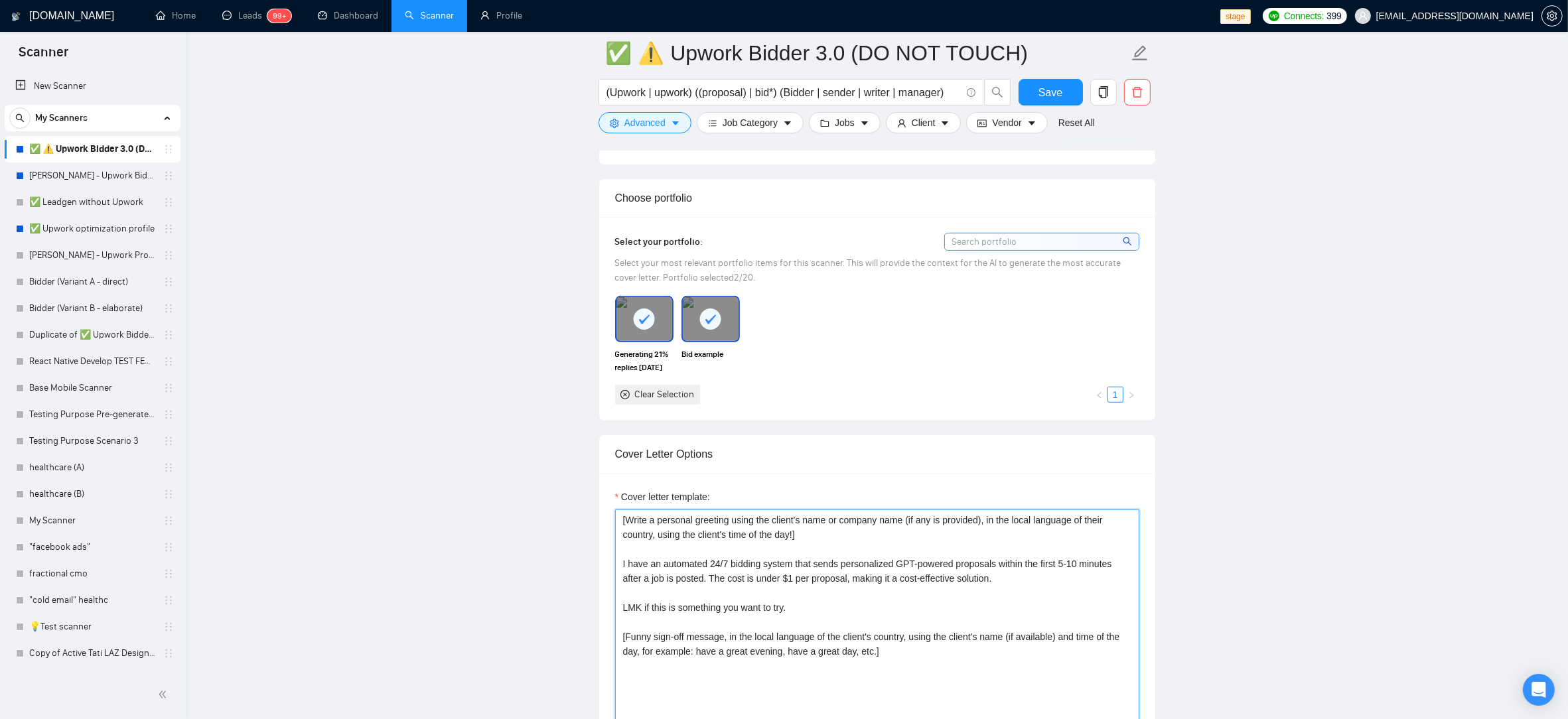
scroll to position [1199, 0]
click at [849, 546] on textarea "[Write a personal greeting using the client's name or company name (if any is p…" at bounding box center [877, 656] width 524 height 298
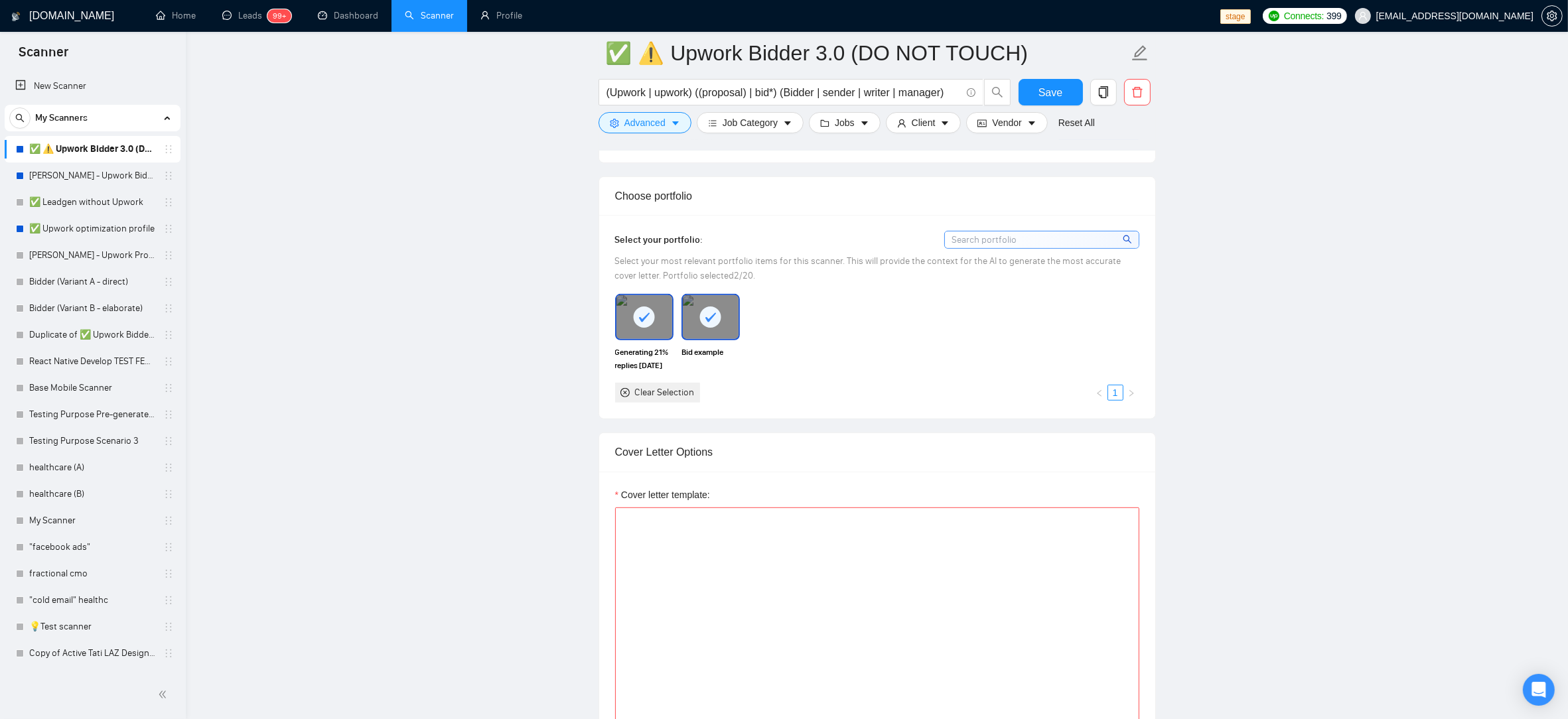
click at [997, 414] on div "Select your portfolio: Select your most relevant portfolio items for this scann…" at bounding box center [877, 316] width 556 height 203
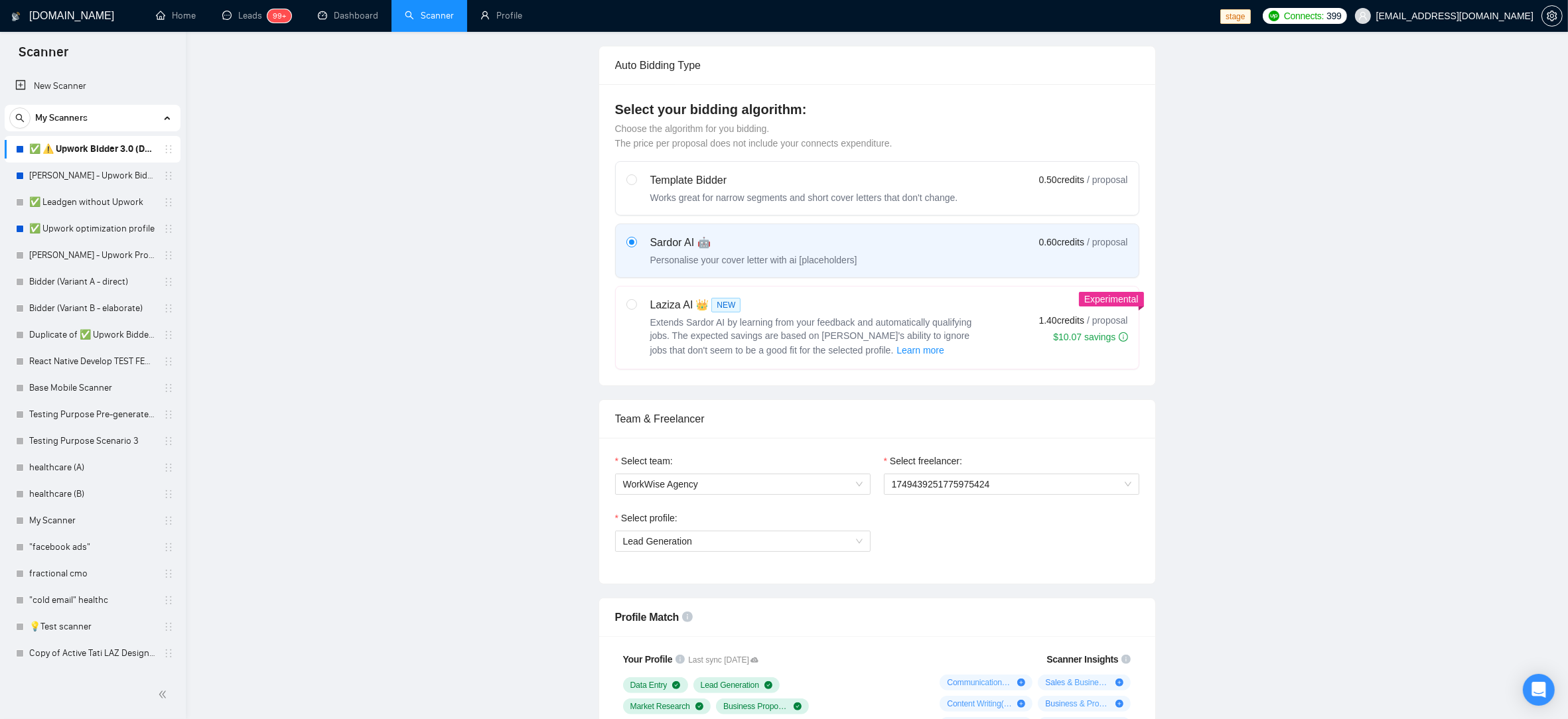
scroll to position [0, 0]
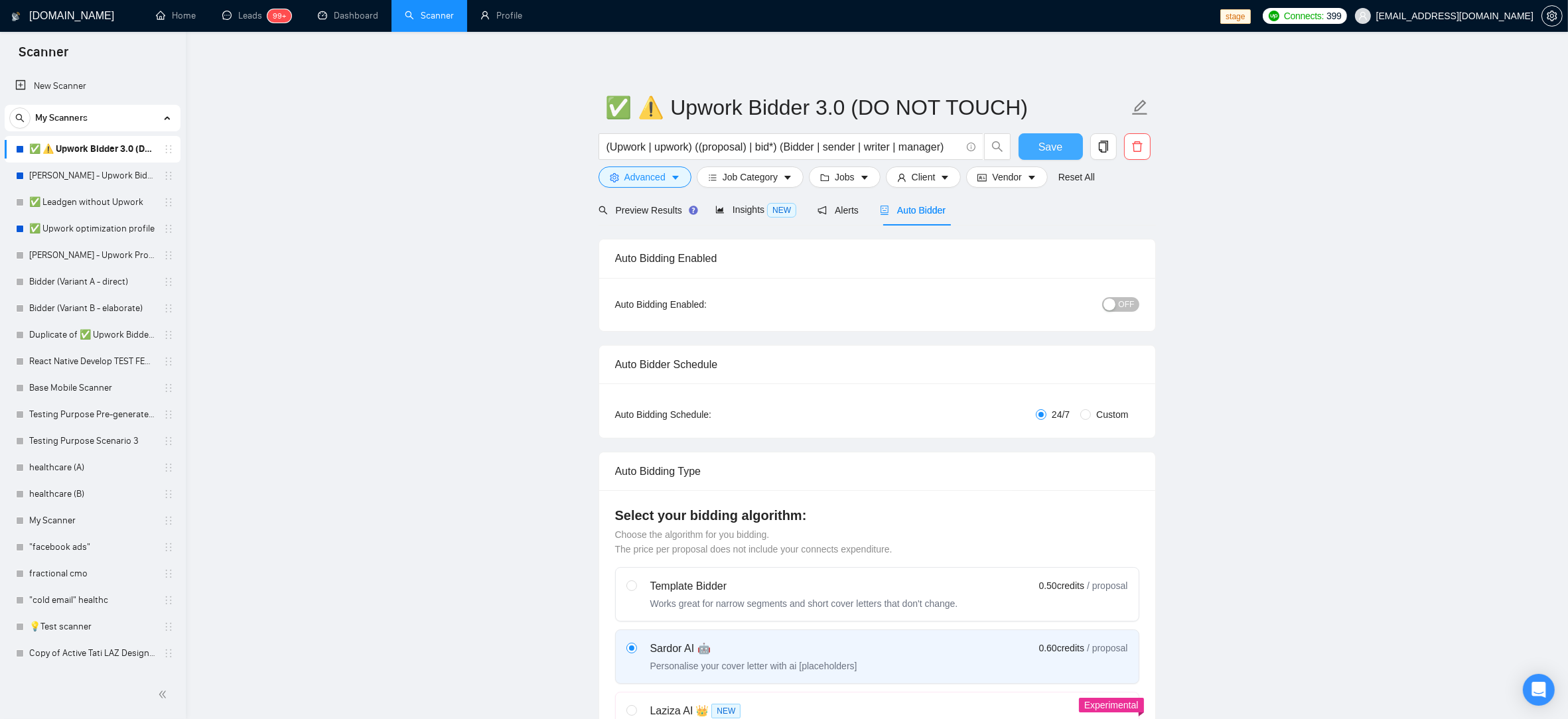
click at [1054, 150] on span "Save" at bounding box center [1050, 147] width 24 height 17
click at [1112, 294] on div "OFF" at bounding box center [1051, 305] width 174 height 21
click at [1118, 305] on button "OFF" at bounding box center [1121, 304] width 37 height 15
click at [1049, 145] on span "Save" at bounding box center [1050, 147] width 24 height 17
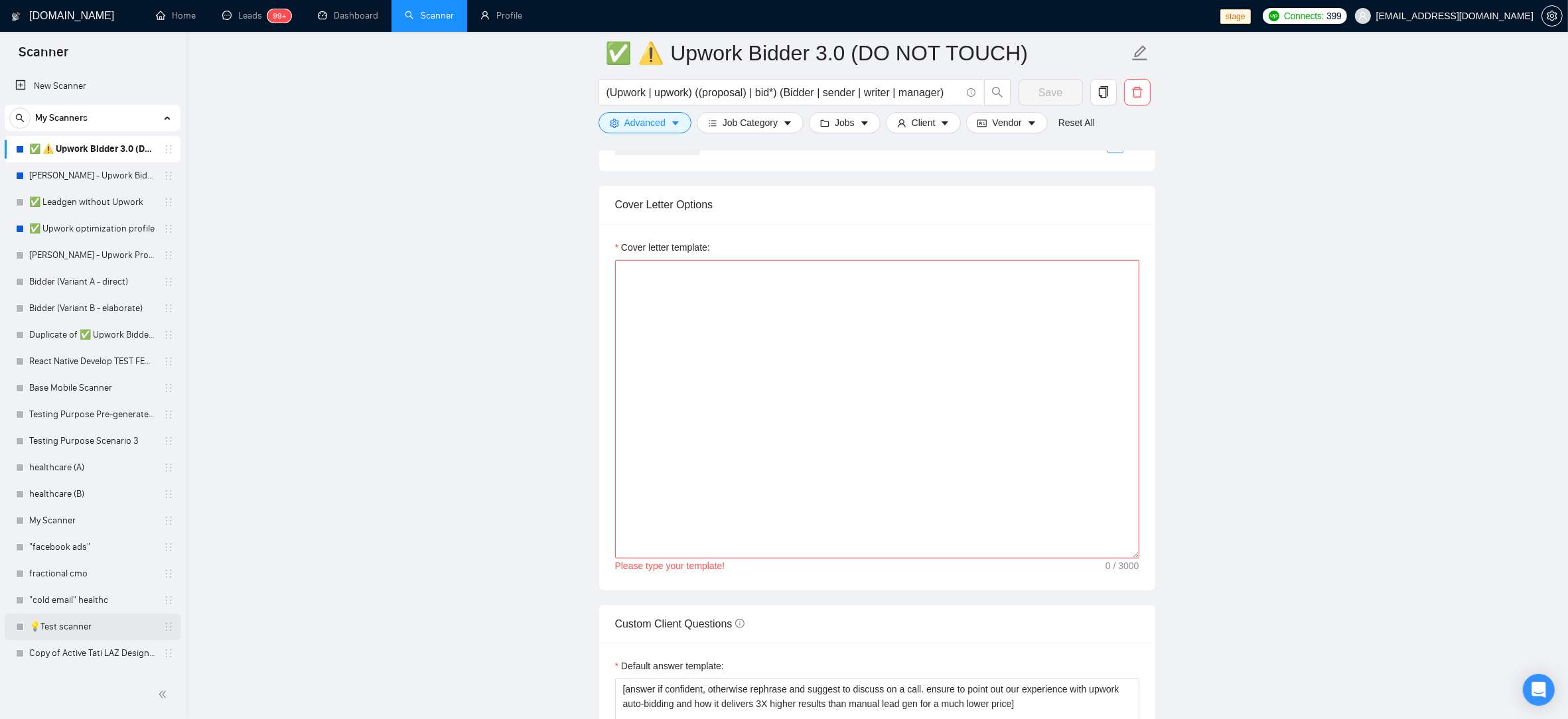
scroll to position [1448, 0]
